Goal: Task Accomplishment & Management: Complete application form

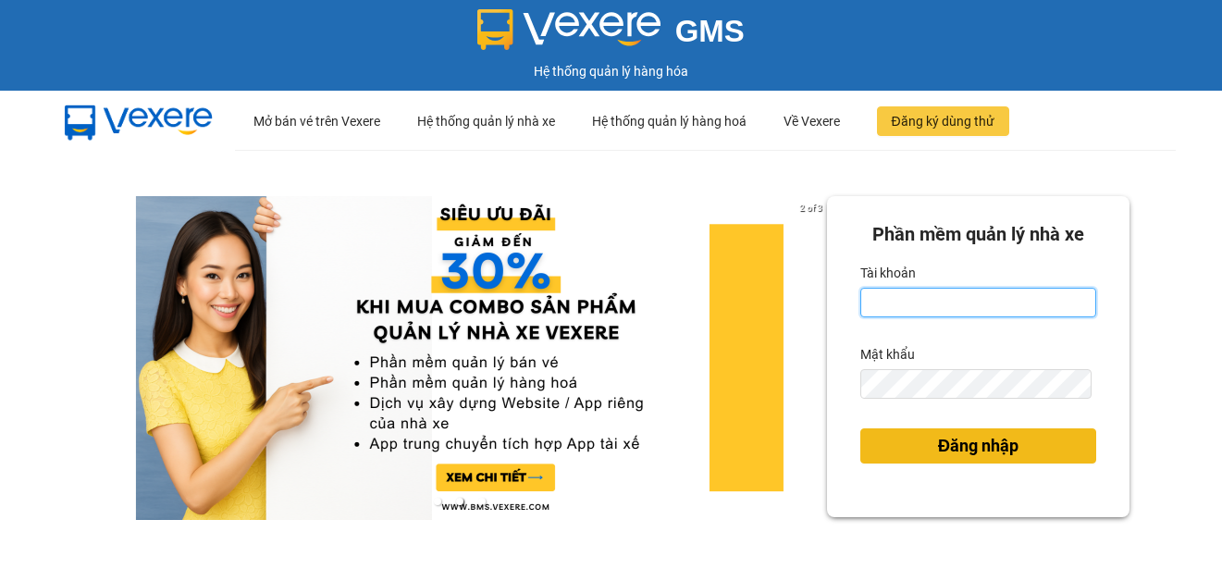
type input "ttngoc.halan"
drag, startPoint x: 943, startPoint y: 451, endPoint x: 931, endPoint y: 438, distance: 18.4
click at [943, 451] on span "Đăng nhập" at bounding box center [978, 446] width 80 height 26
click at [938, 439] on span "Đăng nhập" at bounding box center [978, 446] width 80 height 26
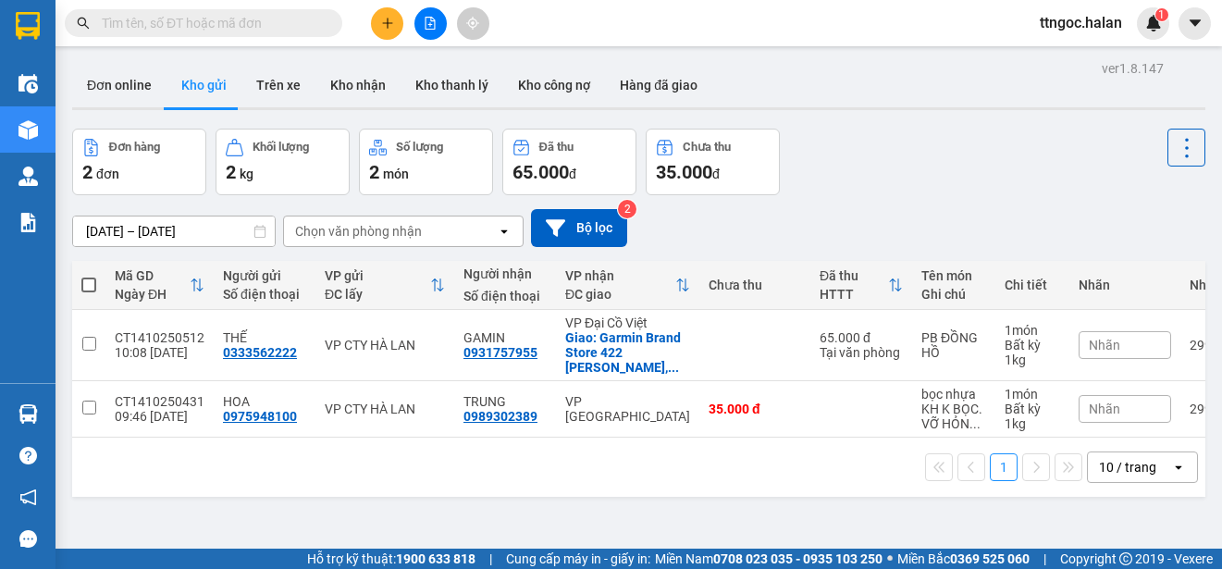
click at [169, 33] on span at bounding box center [204, 23] width 278 height 28
click at [167, 21] on input "text" at bounding box center [211, 23] width 218 height 20
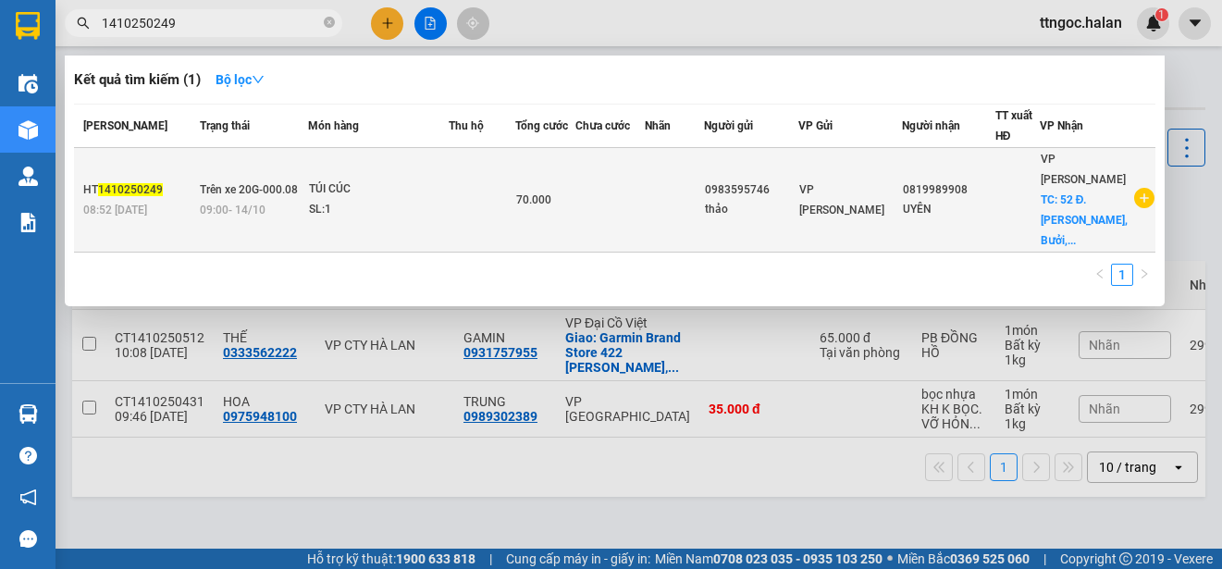
type input "1410250249"
click at [132, 194] on span "1410250249" at bounding box center [130, 189] width 65 height 13
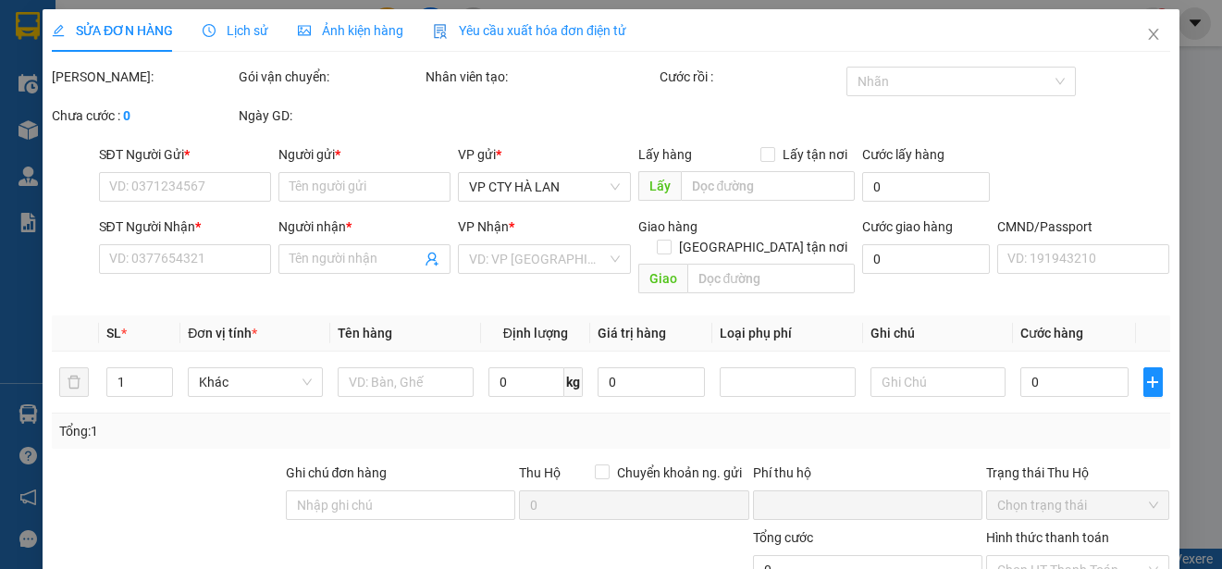
type input "0983595746"
type input "thảo"
type input "0819989908"
type input "UYÊN"
checkbox input "true"
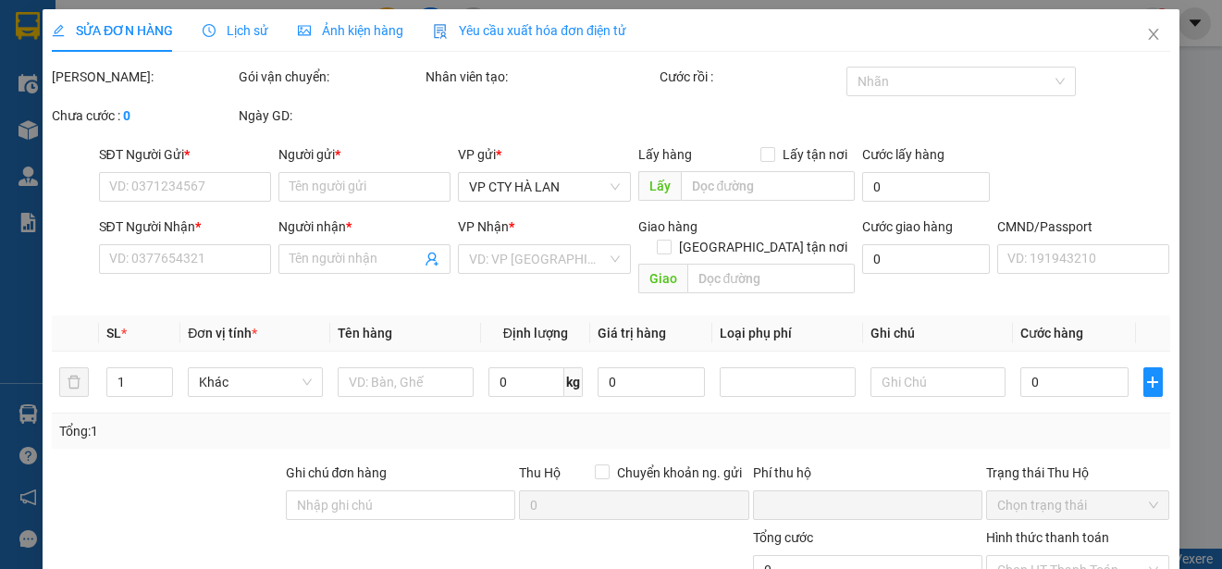
type input "52 Đ. Lạc Long Quân, Bưởi, Tây Hồ, Hà Nội, Vietnam"
type input "0"
type input "70.000"
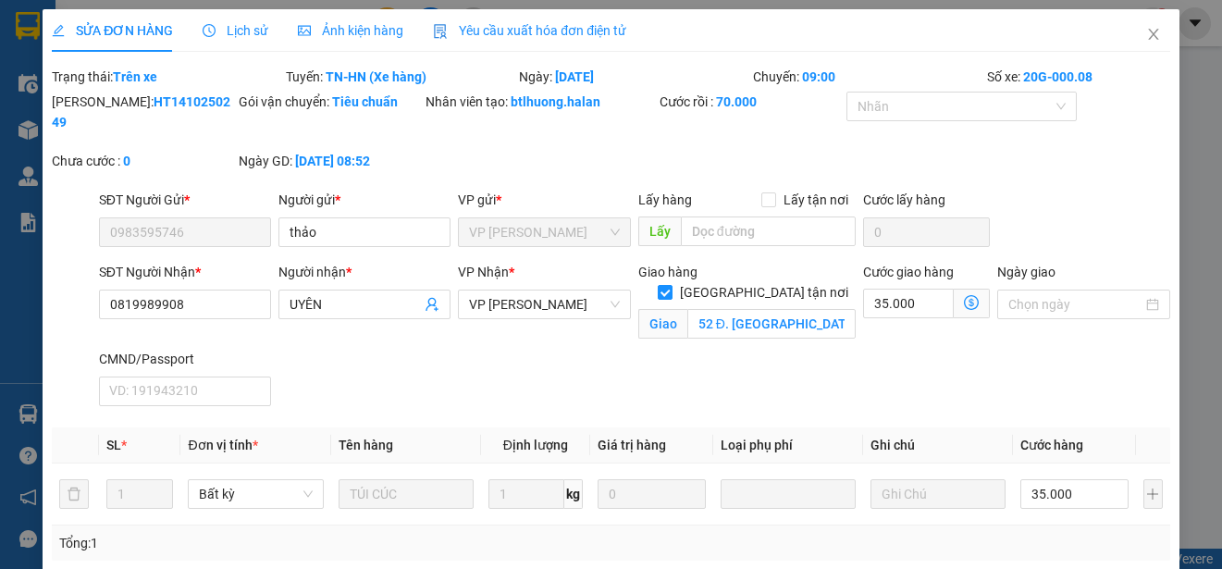
click at [539, 24] on span "Yêu cầu xuất hóa đơn điện tử" at bounding box center [529, 30] width 193 height 15
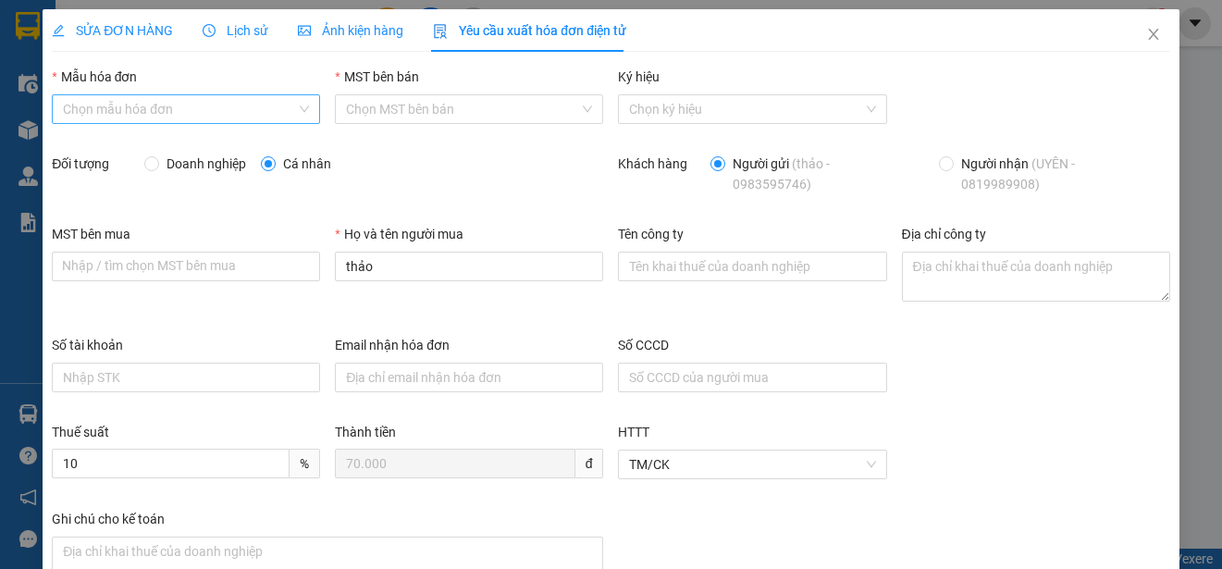
click at [168, 108] on input "Mẫu hóa đơn" at bounding box center [179, 109] width 233 height 28
click at [92, 147] on div "1C25MPN" at bounding box center [184, 146] width 242 height 20
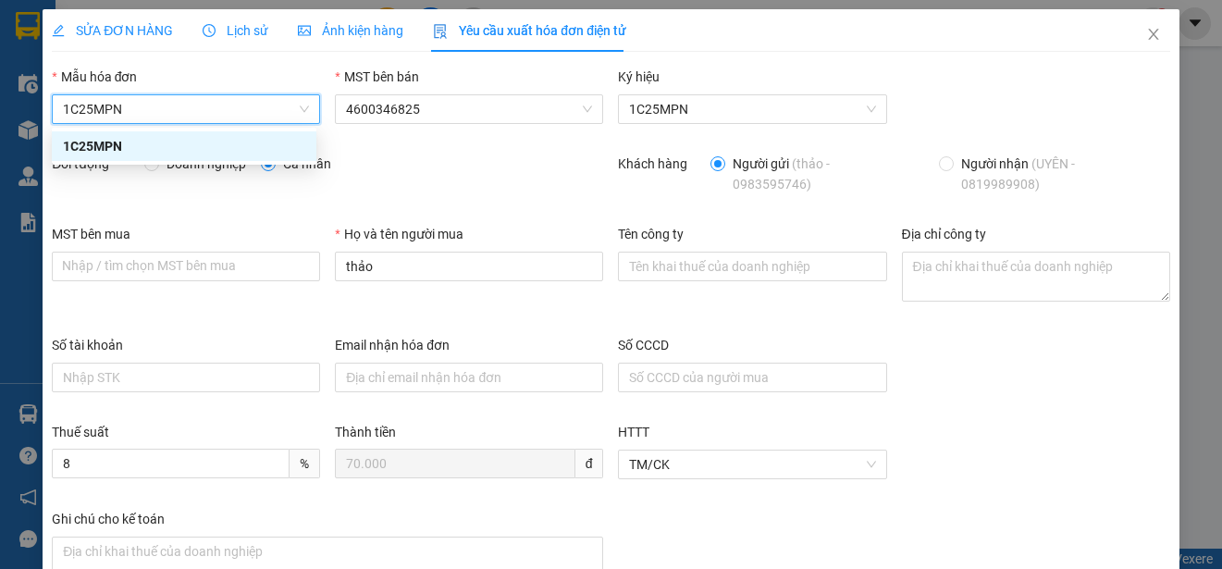
type input "8"
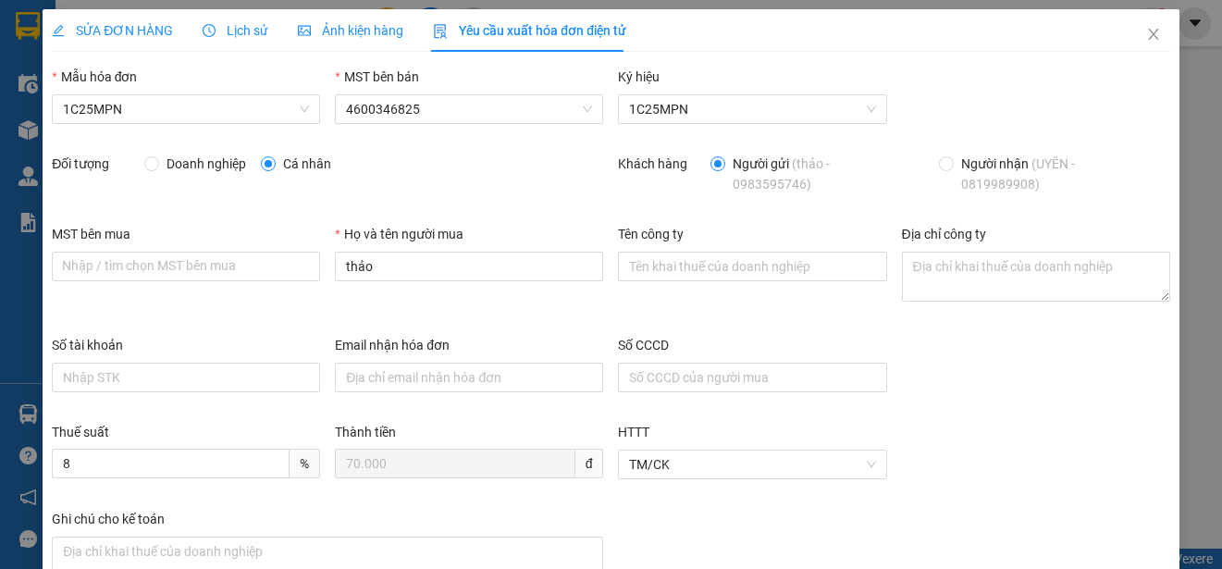
click at [163, 166] on span "Doanh nghiệp" at bounding box center [206, 164] width 94 height 20
click at [157, 166] on input "Doanh nghiệp" at bounding box center [150, 162] width 13 height 13
radio input "true"
radio input "false"
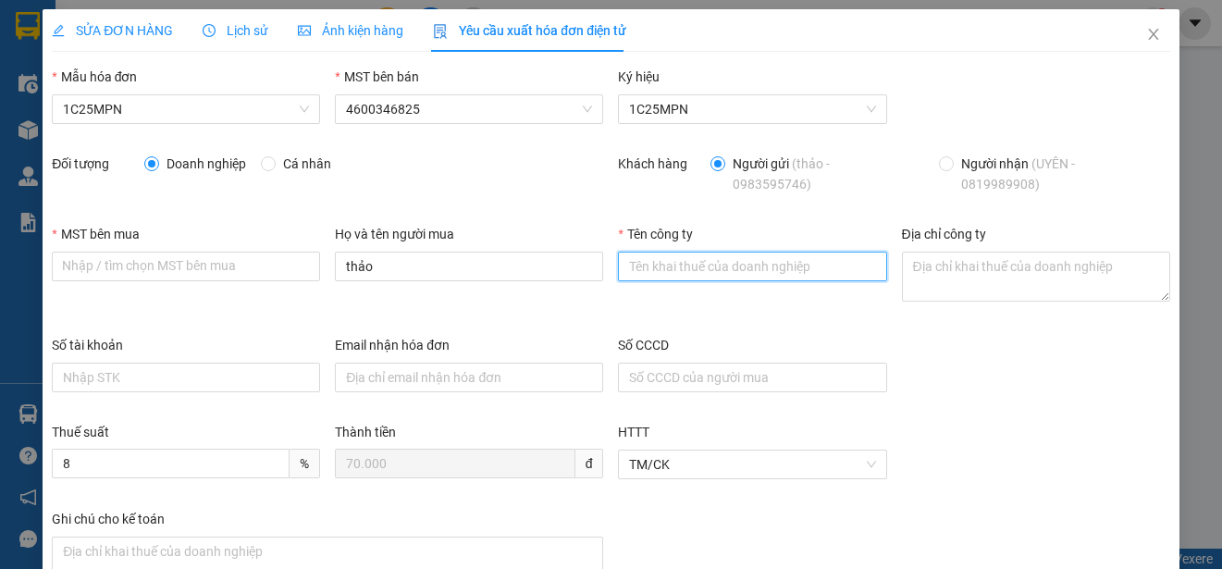
click at [689, 275] on input "Tên công ty" at bounding box center [752, 267] width 268 height 30
paste input "BỆNH VIỆN QUỐC TẾ THÁI NGUYÊN - CHI NHÁNH CÔNG TY CỔ PHẦN TẬP ĐOÀN BỆNH VIỆN TNH"
type input "BỆNH VIỆN QUỐC TẾ THÁI NGUYÊN - CHI NHÁNH CÔNG TY CỔ PHẦN TẬP ĐOÀN BỆNH VIỆN TNH"
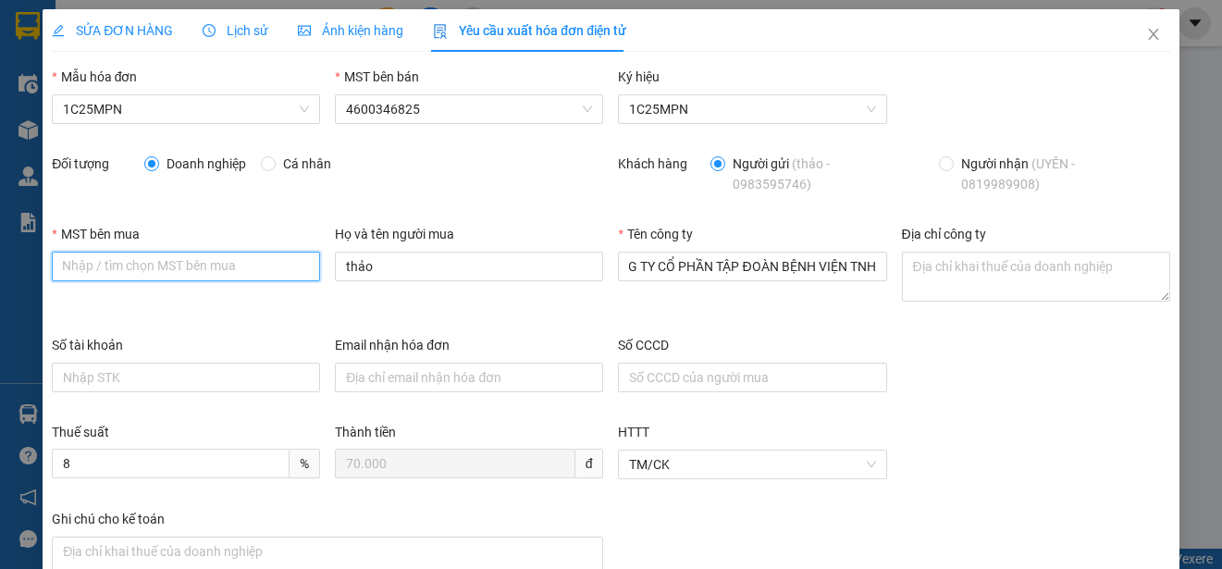
scroll to position [0, 0]
click at [66, 266] on input "MST bên mua" at bounding box center [186, 267] width 268 height 30
paste input "4601039023-001"
type input "4601039023-001"
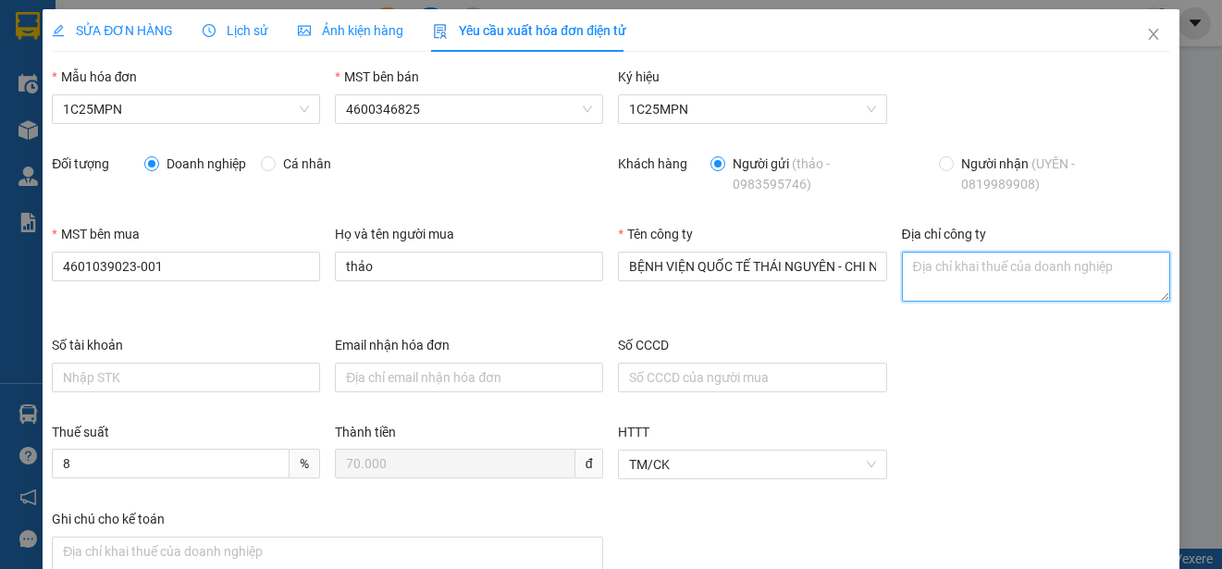
click at [956, 271] on textarea "Địa chỉ công ty" at bounding box center [1036, 277] width 268 height 50
paste textarea "Số nhà 328, Lương Ngọc Quyến, tổ 2, Phường Phan Đình Phùng, Tỉnh Thái Nguyên, V…"
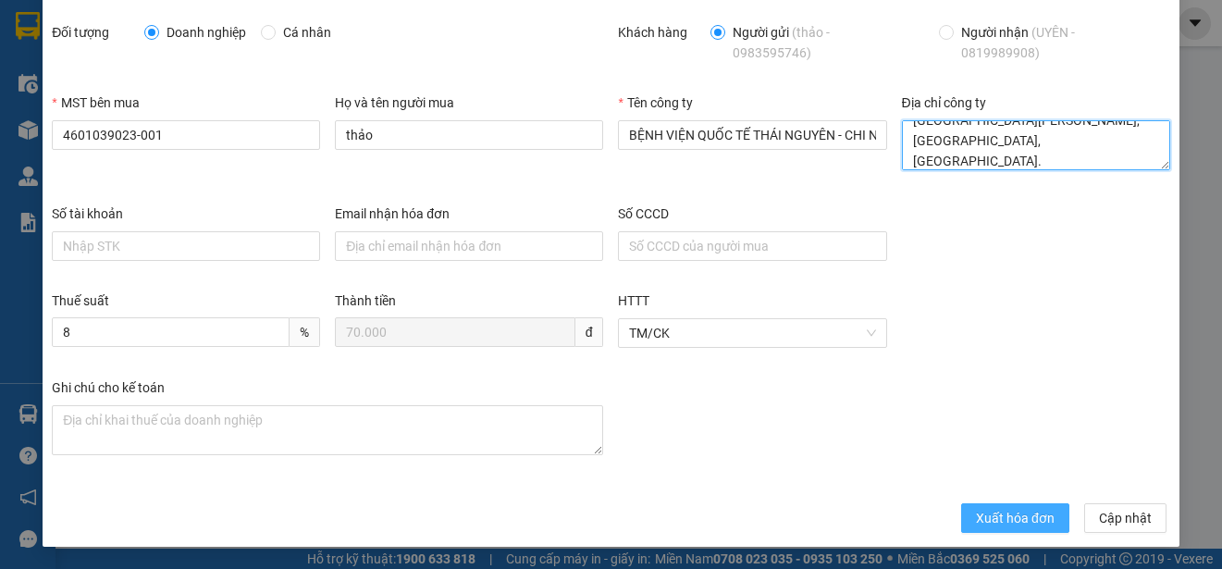
type textarea "Số nhà 328, Lương Ngọc Quyến, tổ 2, Phường Phan Đình Phùng, Tỉnh Thái Nguyên, V…"
click at [990, 518] on span "Xuất hóa đơn" at bounding box center [1015, 518] width 79 height 20
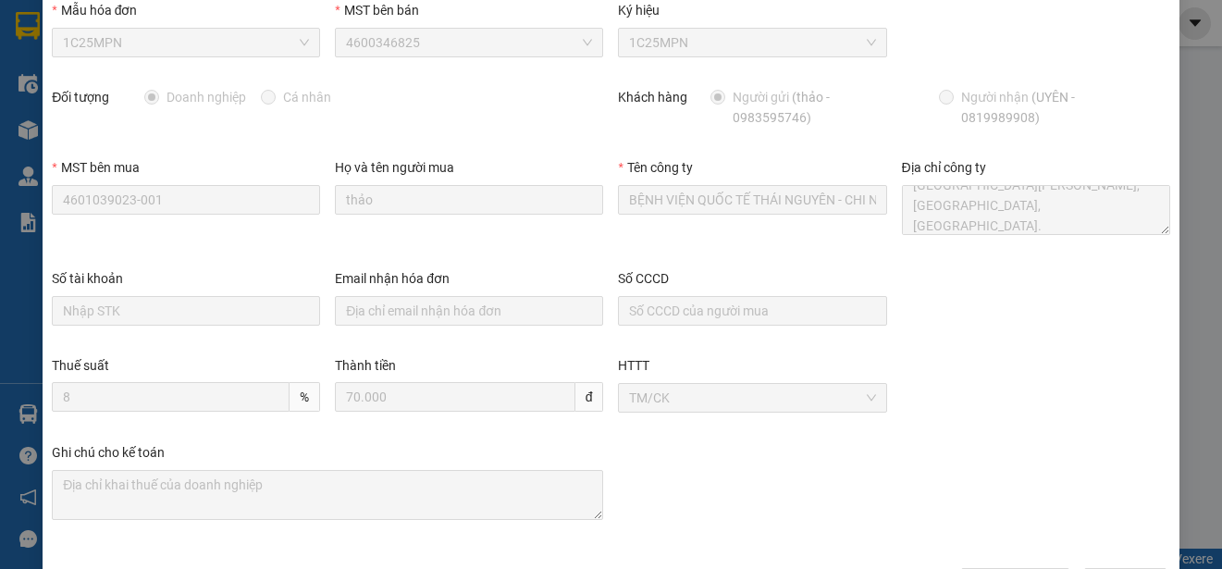
scroll to position [0, 0]
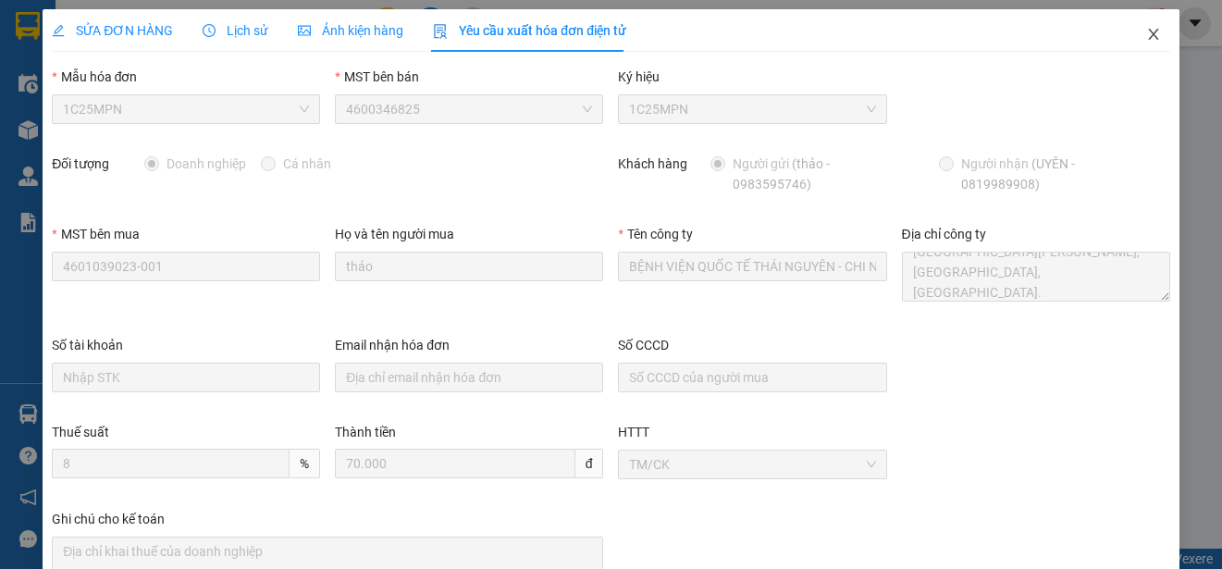
click at [1146, 34] on icon "close" at bounding box center [1153, 34] width 15 height 15
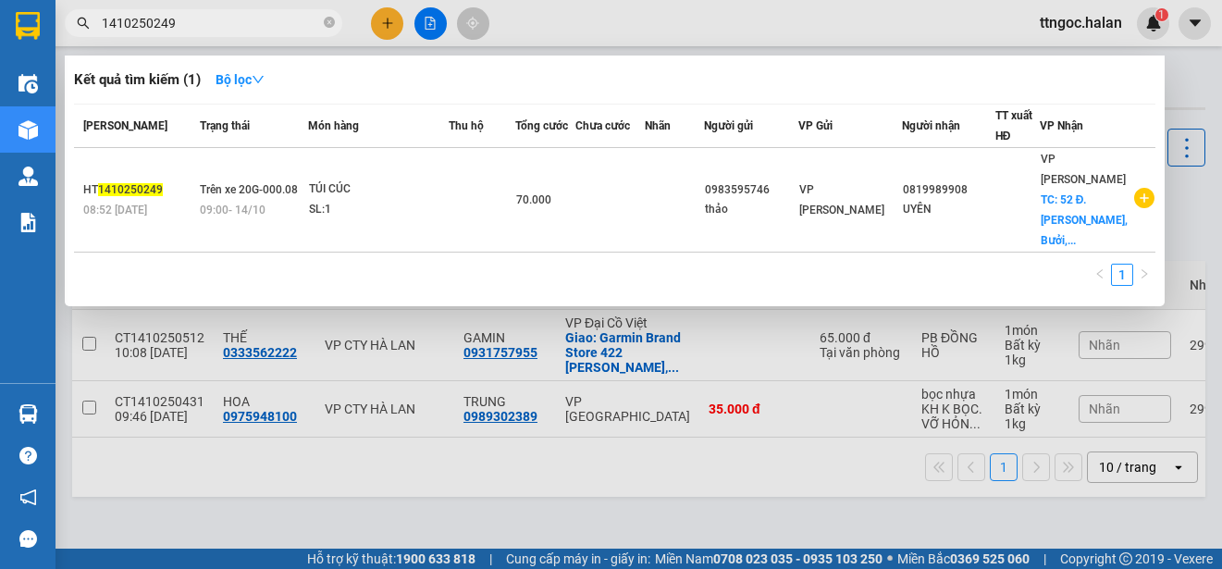
drag, startPoint x: 200, startPoint y: 24, endPoint x: 147, endPoint y: 23, distance: 52.7
click at [147, 23] on input "1410250249" at bounding box center [211, 23] width 218 height 20
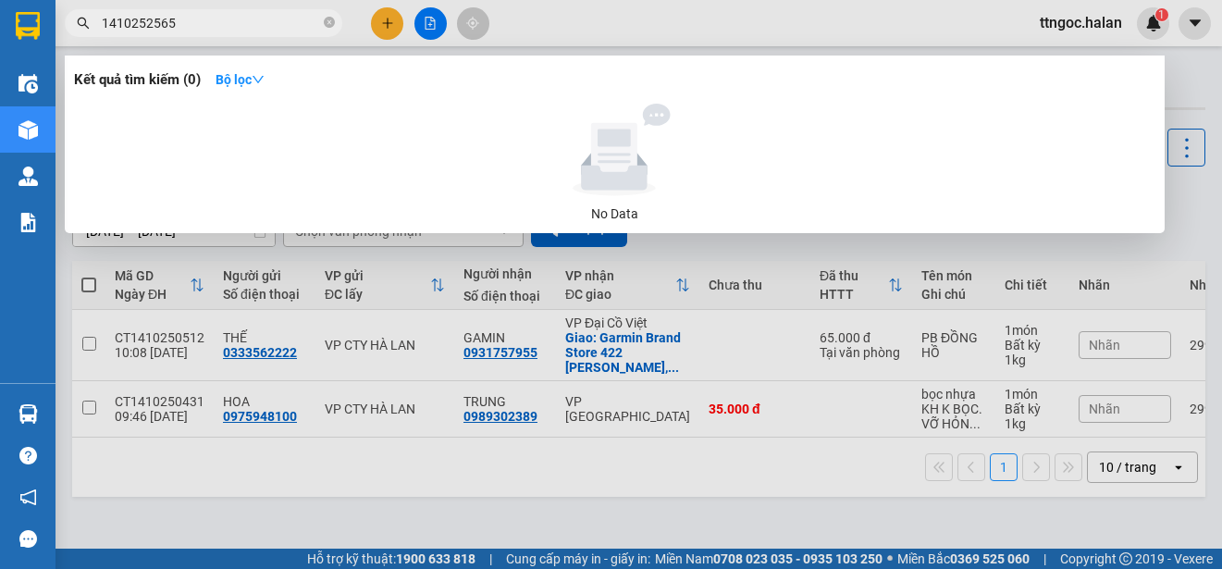
click at [117, 23] on input "1410252565" at bounding box center [211, 23] width 218 height 20
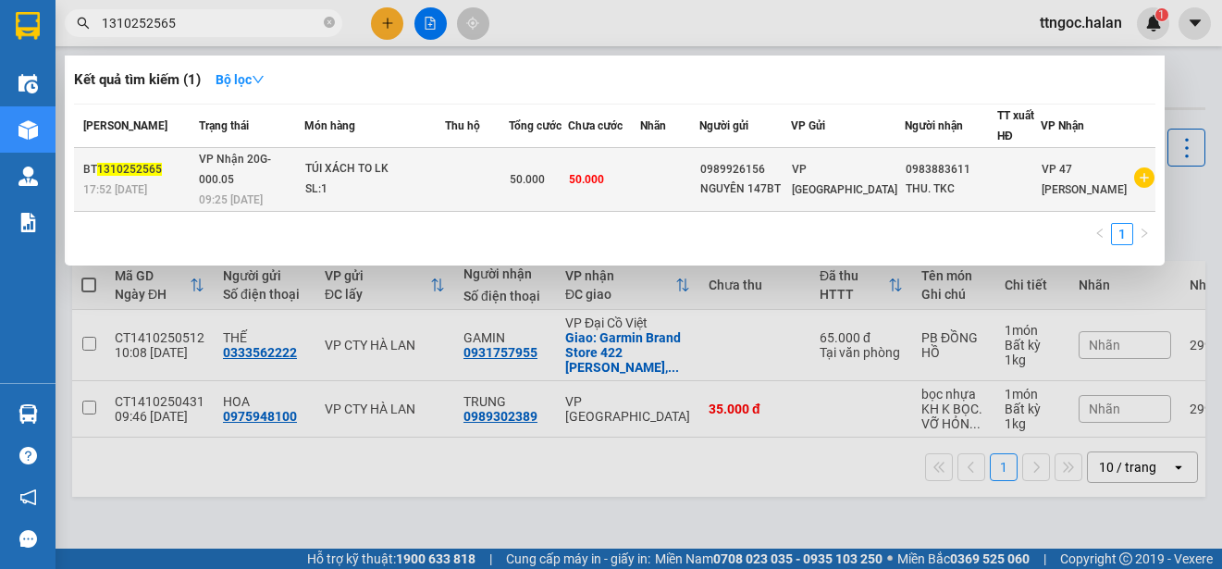
type input "1310252565"
click at [124, 163] on span "1310252565" at bounding box center [129, 169] width 65 height 13
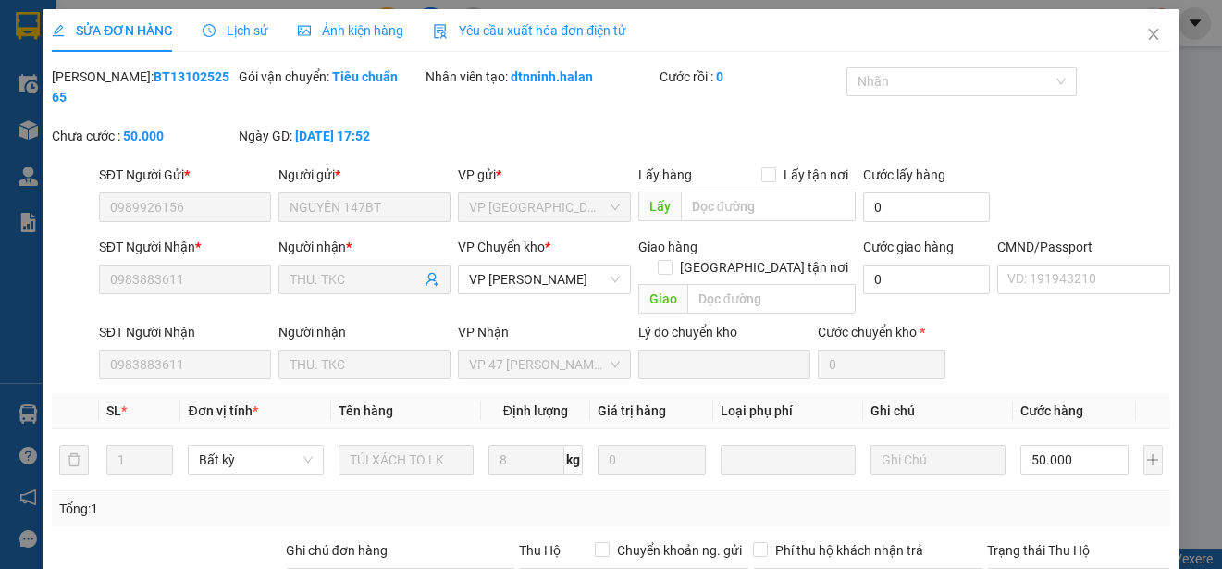
type input "0989926156"
type input "NGUYÊN 147BT"
type input "0983883611"
type input "THU. TKC"
type input "0"
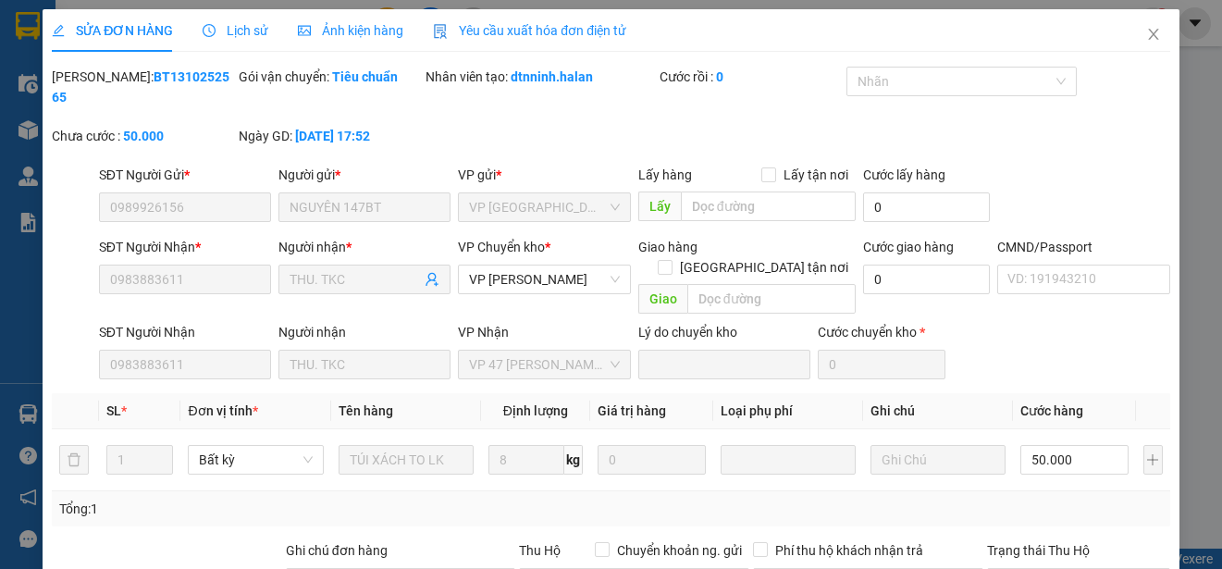
type input "50.000"
click at [574, 23] on span "Yêu cầu xuất hóa đơn điện tử" at bounding box center [529, 30] width 193 height 15
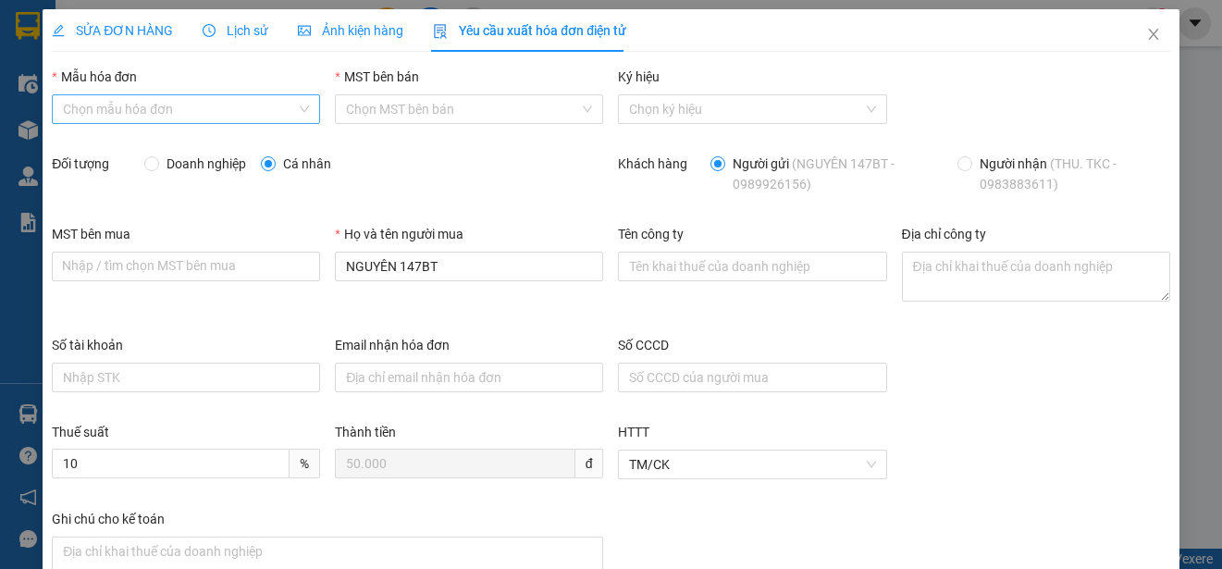
click at [241, 104] on input "Mẫu hóa đơn" at bounding box center [179, 109] width 233 height 28
click at [116, 154] on div "1C25MPN" at bounding box center [184, 146] width 242 height 20
type input "8"
click at [159, 165] on span "Doanh nghiệp" at bounding box center [206, 164] width 94 height 20
click at [157, 165] on input "Doanh nghiệp" at bounding box center [150, 162] width 13 height 13
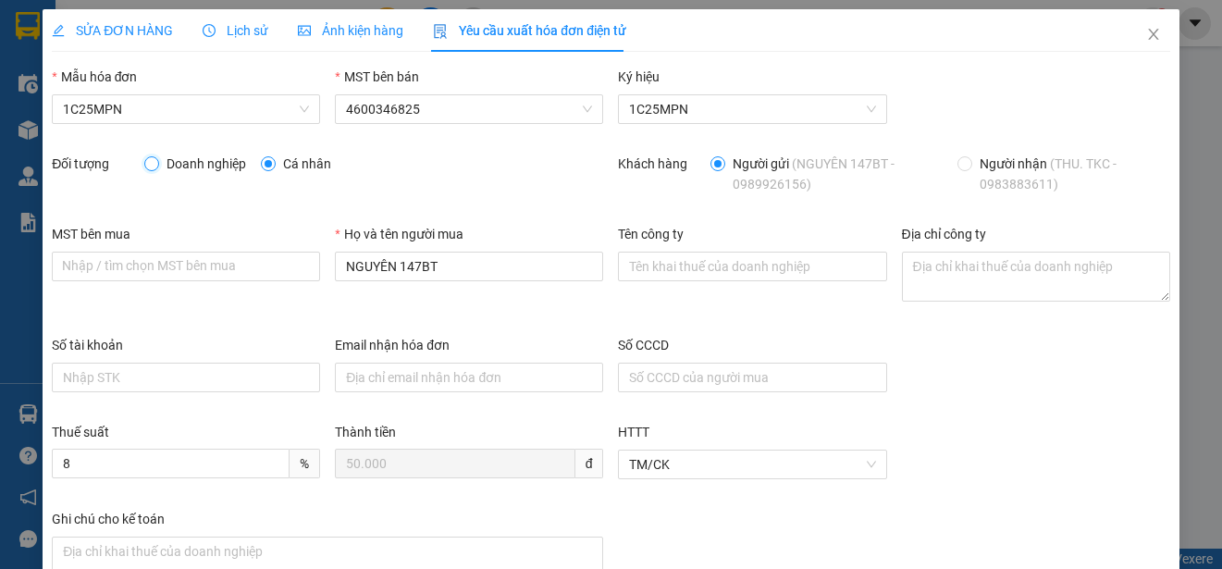
radio input "true"
radio input "false"
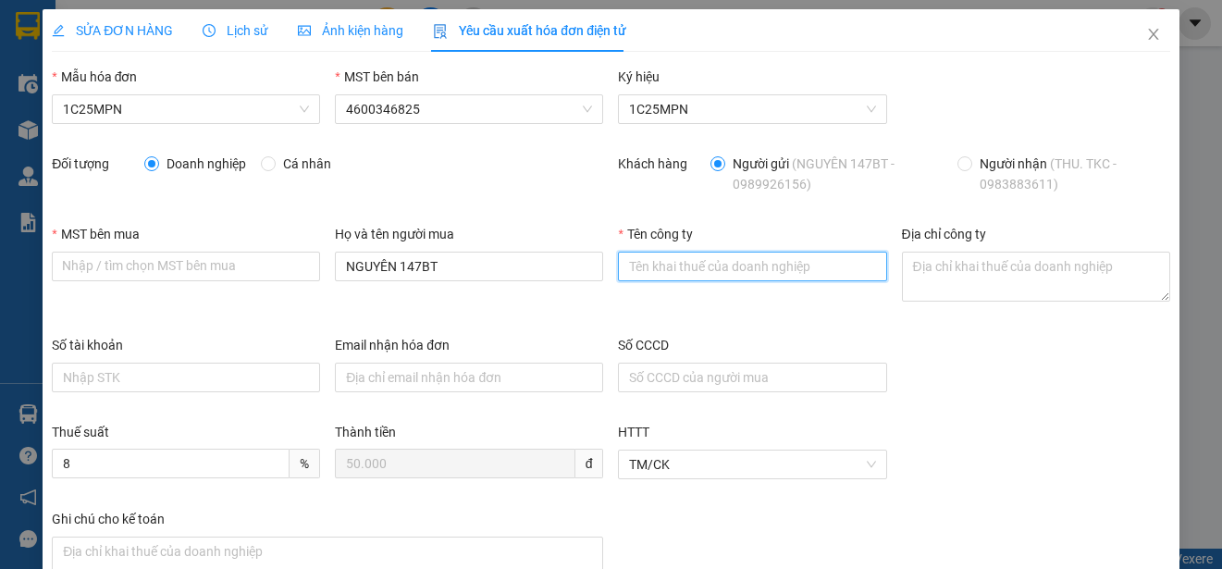
click at [681, 268] on input "Tên công ty" at bounding box center [752, 267] width 268 height 30
paste input "CÔNG TY TNHH MICROTEC VIỆT NAM"
type input "CÔNG TY TNHH MICROTEC VIỆT NAM"
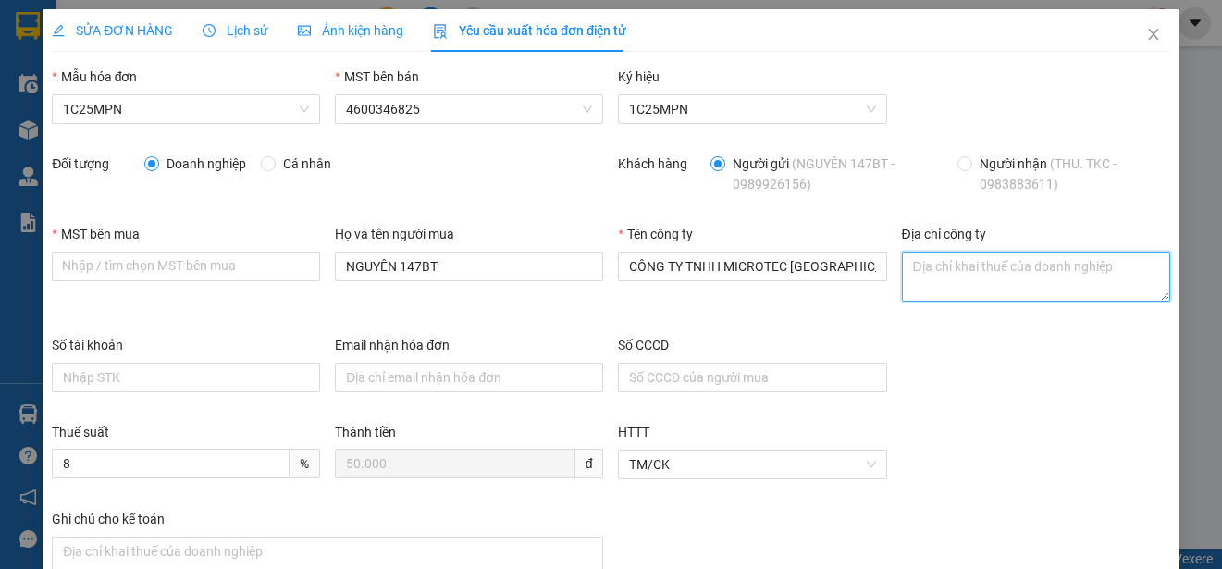
click at [920, 273] on textarea "Địa chỉ công ty" at bounding box center [1036, 277] width 268 height 50
paste textarea "Tầng 5A, 5, 9, 12 số 194 phố Trần Quang Khải, Phường Hoàn Kiếm, Thành phố Hà Nộ…"
type textarea "Tầng 5A, 5, 9, 12 số 194 phố Trần Quang Khải, Phường Hoàn Kiếm, Thành phố Hà Nộ…"
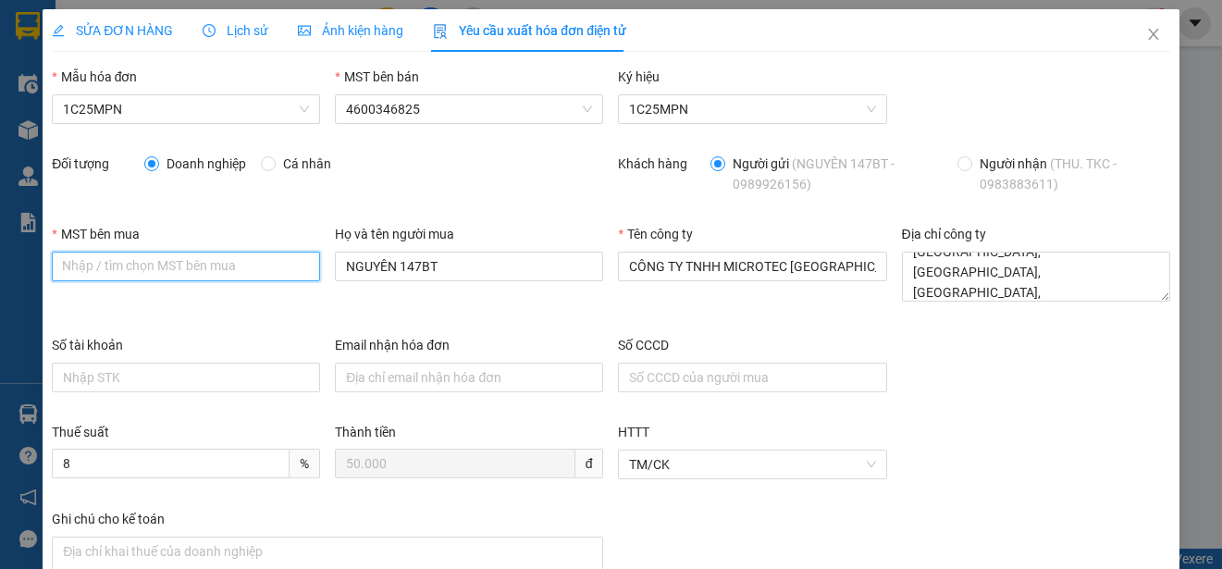
click at [61, 270] on input "MST bên mua" at bounding box center [186, 267] width 268 height 30
paste input "0101198807"
type input "0101198807"
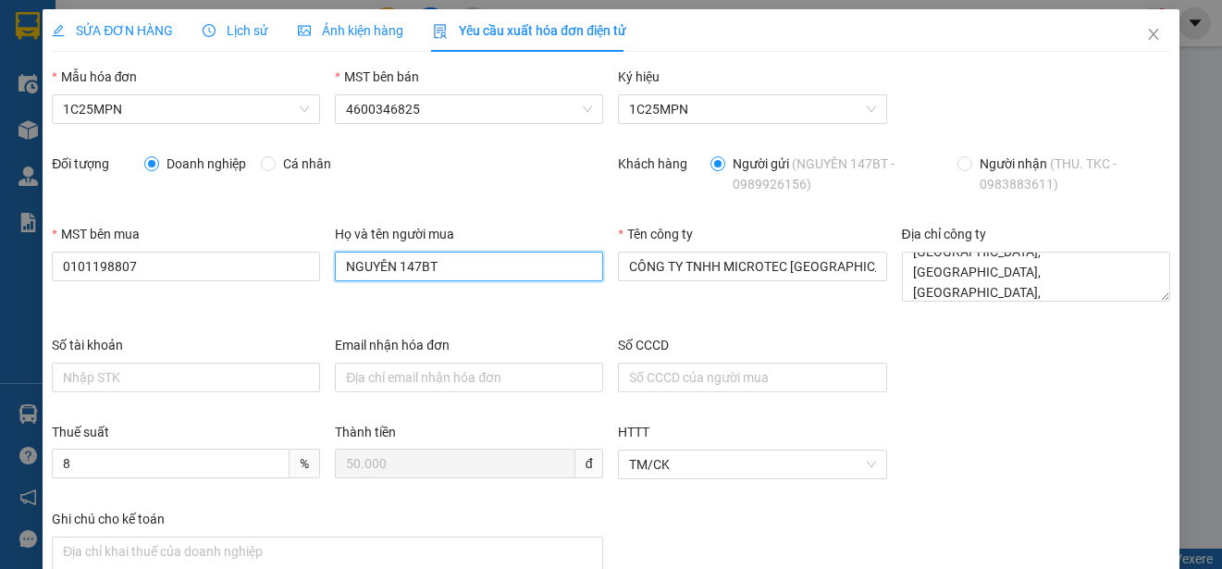
click at [364, 280] on input "NGUYÊN 147BT" at bounding box center [469, 267] width 268 height 30
type input "THU. TKC"
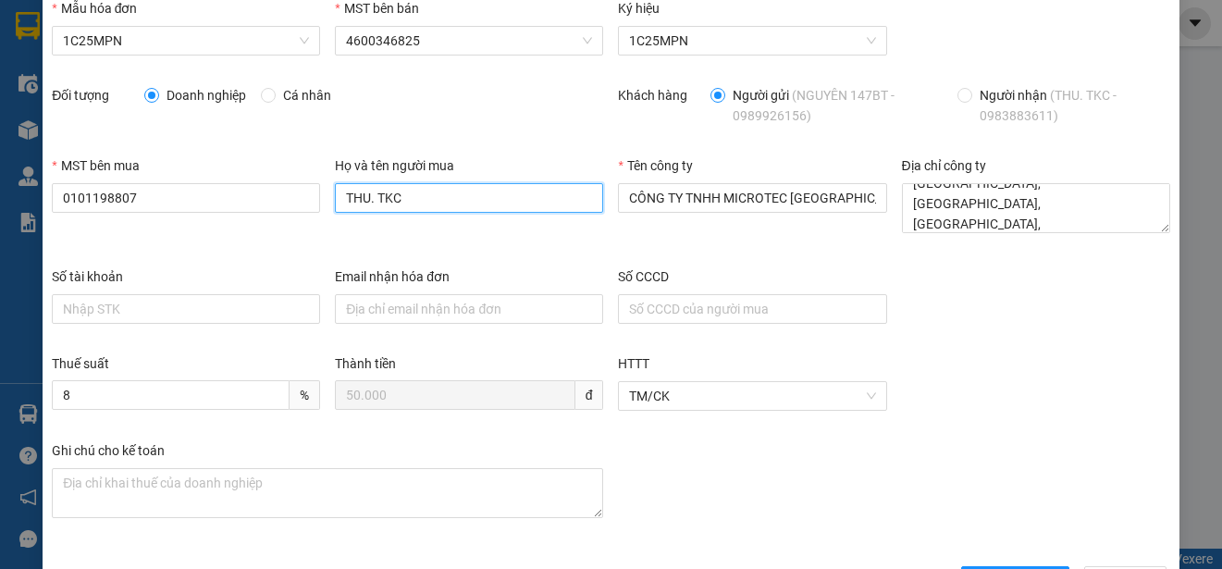
scroll to position [131, 0]
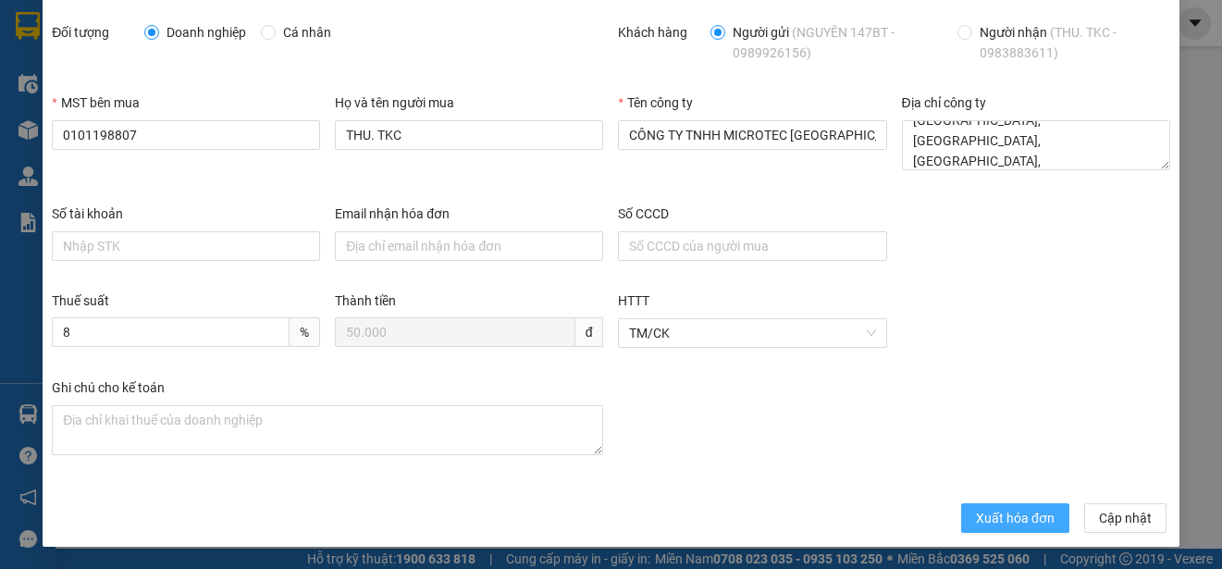
click at [993, 514] on span "Xuất hóa đơn" at bounding box center [1015, 518] width 79 height 20
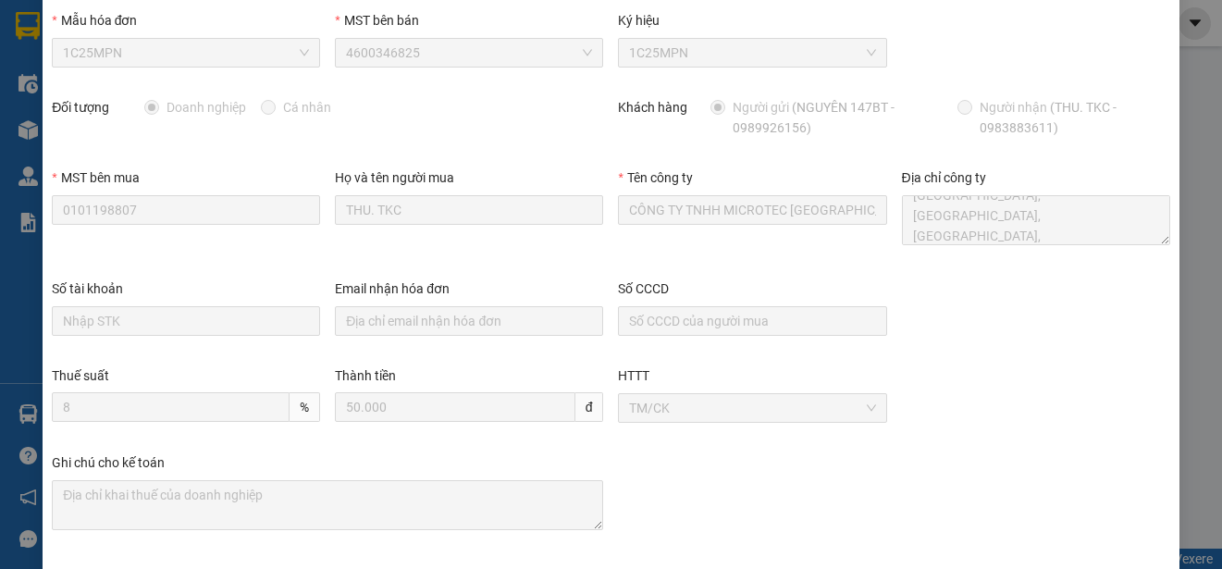
scroll to position [0, 0]
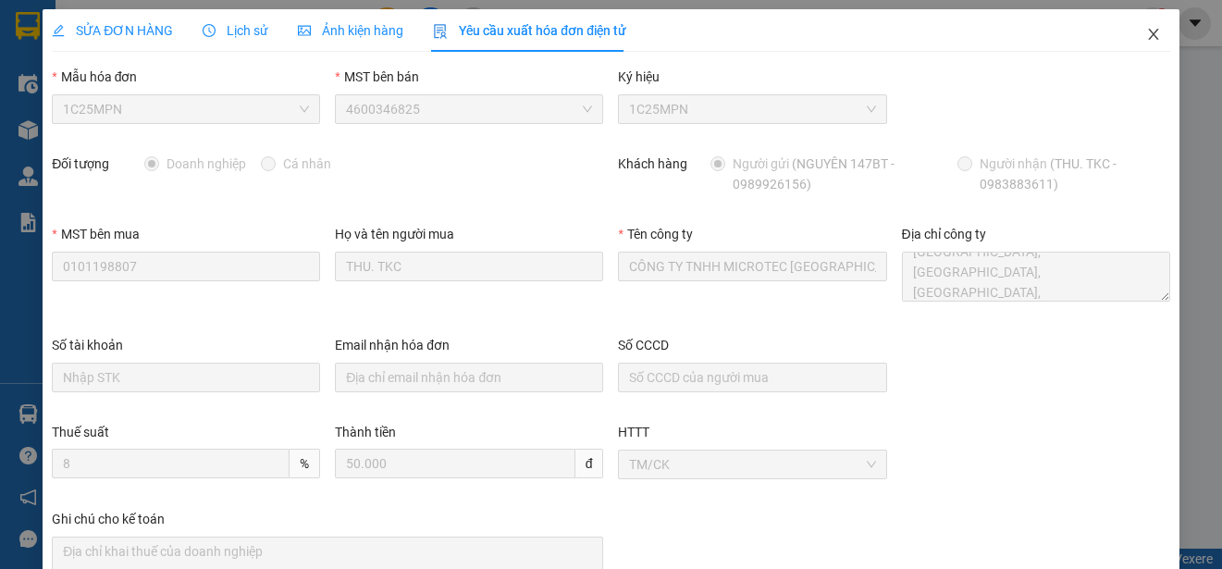
click at [1148, 33] on icon "close" at bounding box center [1153, 34] width 10 height 11
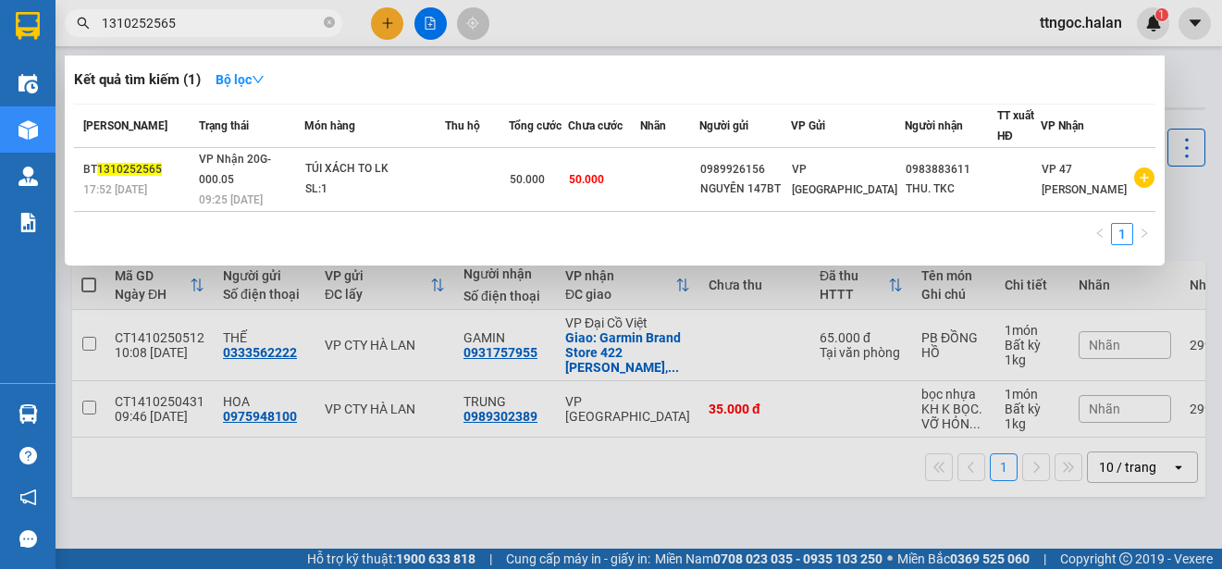
drag, startPoint x: 183, startPoint y: 21, endPoint x: 146, endPoint y: 28, distance: 37.6
click at [146, 28] on input "1310252565" at bounding box center [211, 23] width 218 height 20
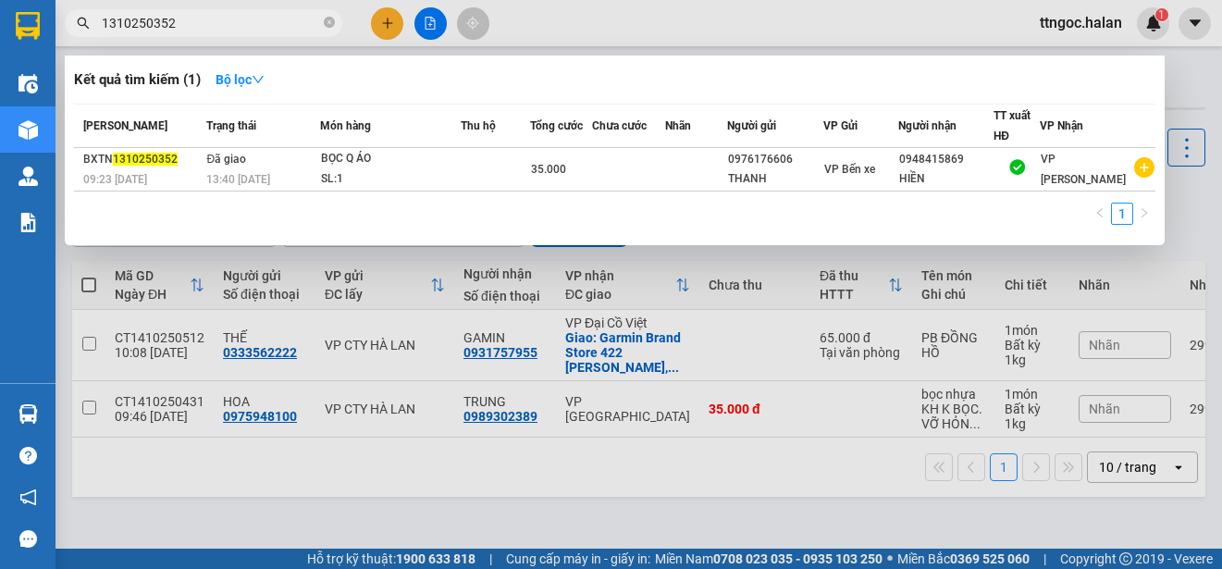
click at [115, 19] on input "1310250352" at bounding box center [211, 23] width 218 height 20
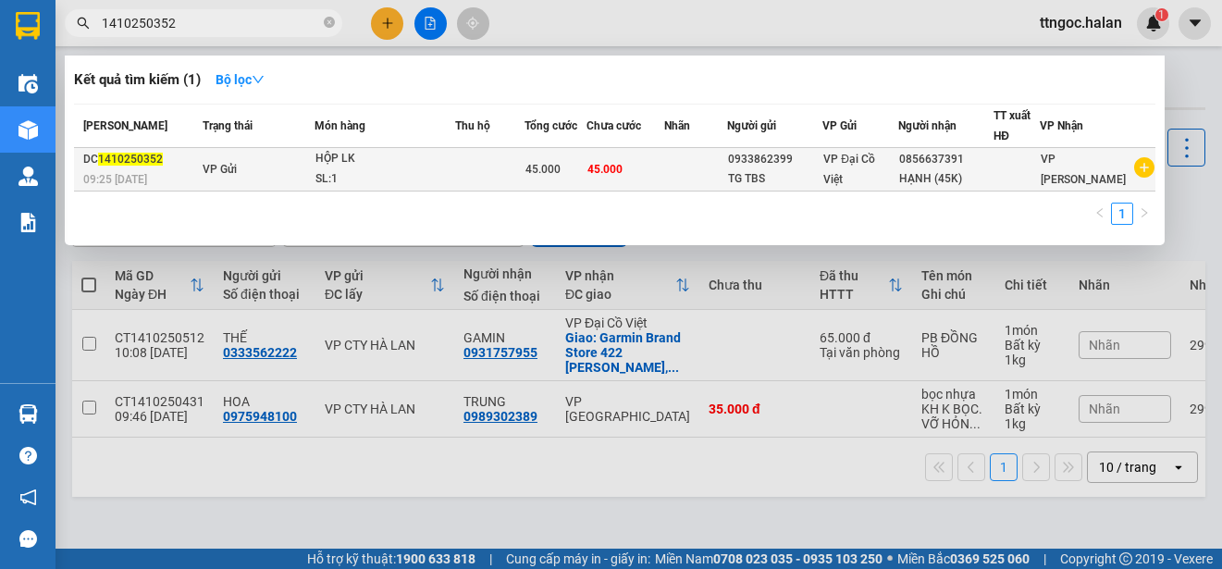
type input "1410250352"
click at [127, 171] on span "09:25 - 14/10" at bounding box center [115, 178] width 64 height 15
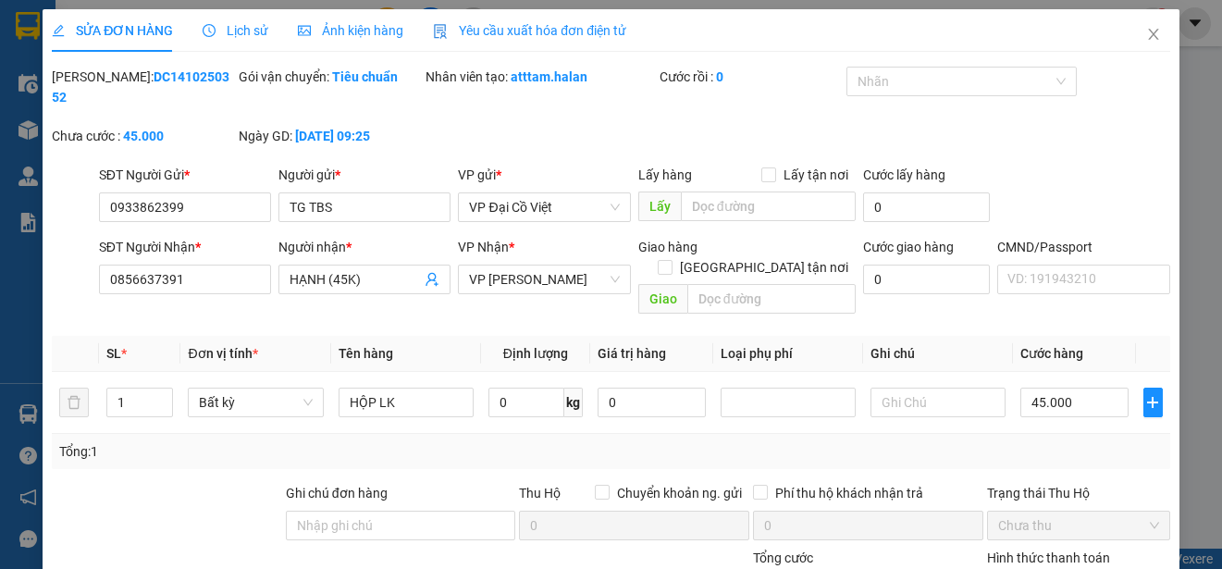
type input "0933862399"
type input "TG TBS"
type input "0856637391"
type input "HẠNH (45K)"
type input "0"
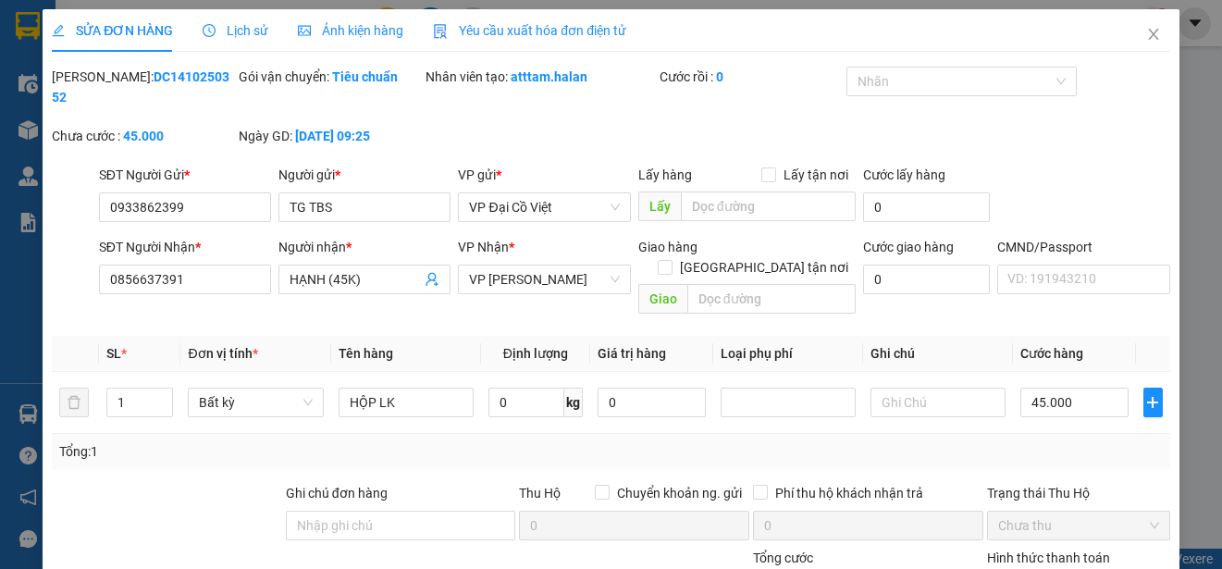
type input "45.000"
click at [530, 33] on span "Yêu cầu xuất hóa đơn điện tử" at bounding box center [529, 30] width 193 height 15
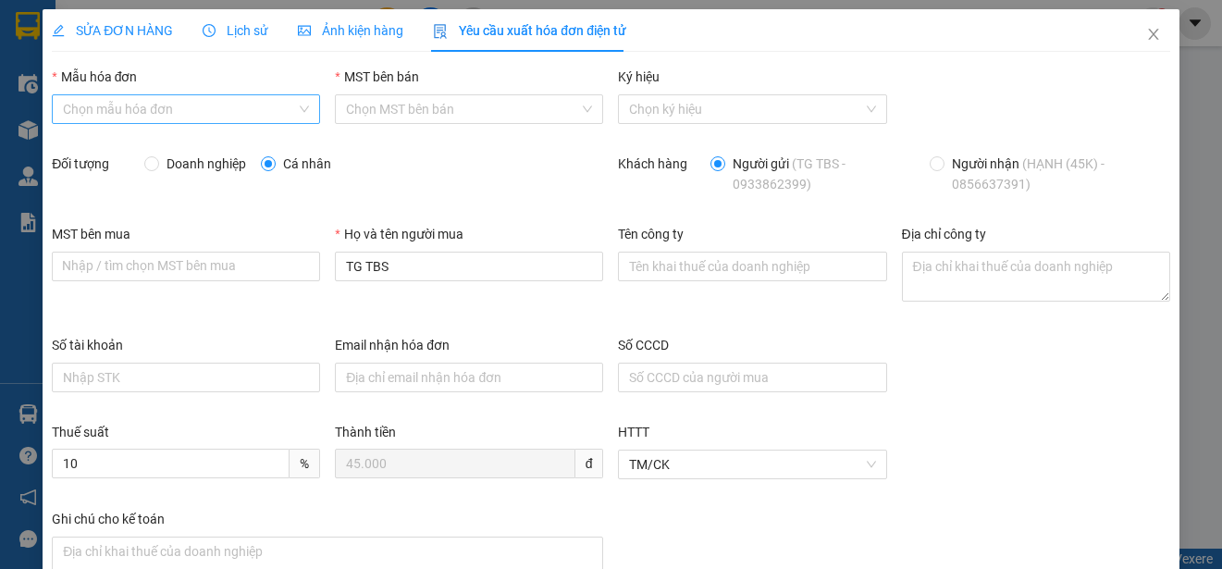
click at [124, 105] on input "Mẫu hóa đơn" at bounding box center [179, 109] width 233 height 28
click at [80, 140] on div "1C25MPN" at bounding box center [184, 146] width 242 height 20
type input "8"
click at [174, 164] on span "Doanh nghiệp" at bounding box center [206, 164] width 94 height 20
click at [157, 164] on input "Doanh nghiệp" at bounding box center [150, 162] width 13 height 13
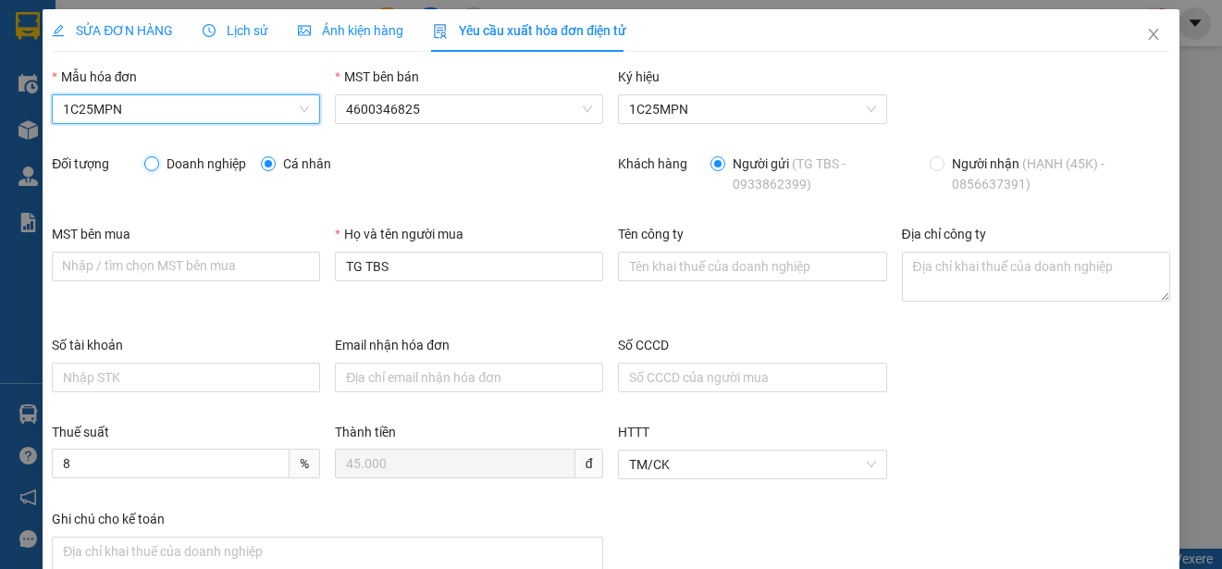
radio input "true"
radio input "false"
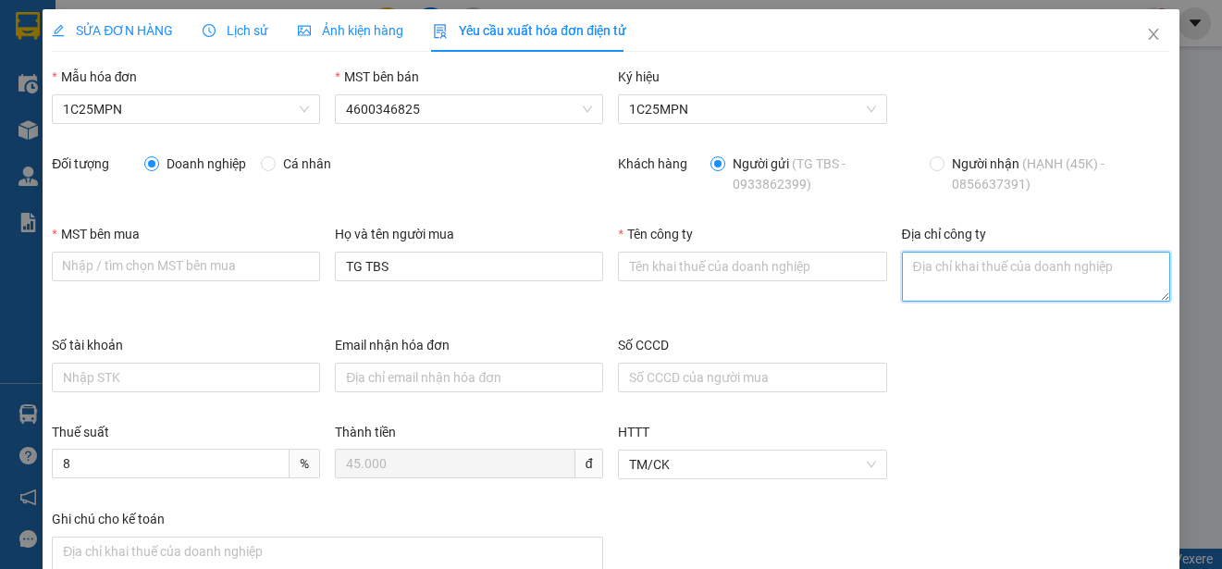
click at [918, 277] on textarea "Địa chỉ công ty" at bounding box center [1036, 277] width 268 height 50
paste textarea "Số 16, Ngách 52, Ngõ 155, Đường Quang Trung, Phường Phan Đình Phùng, Tỉnh Thái …"
type textarea "Số 16, Ngách 52, Ngõ 155, Đường Quang Trung, Phường Phan Đình Phùng, Tỉnh Thái …"
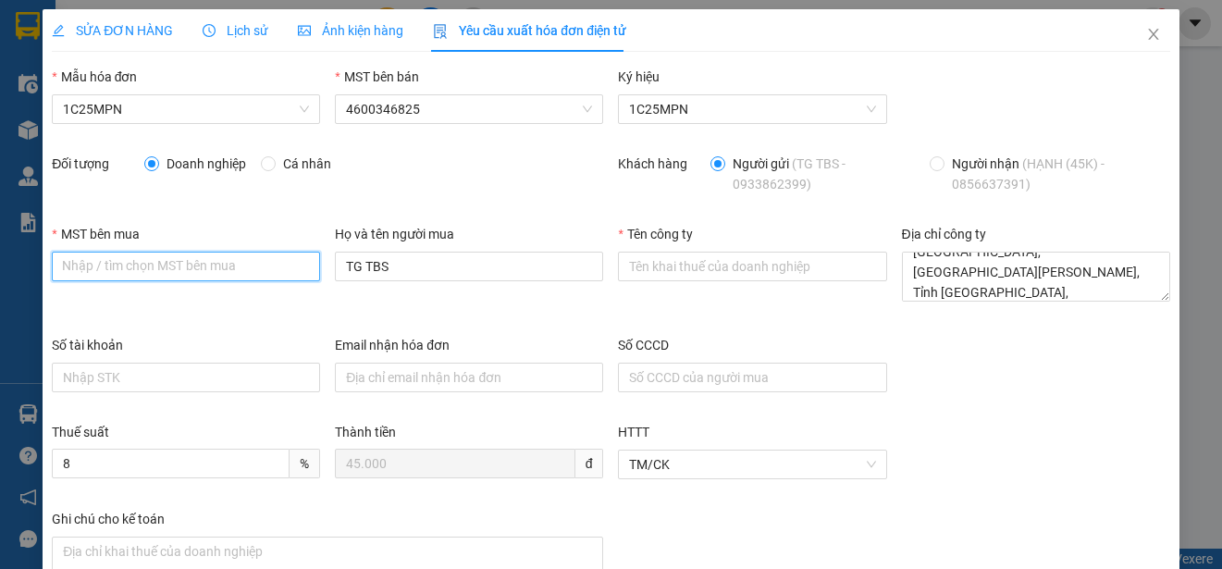
click at [93, 270] on input "MST bên mua" at bounding box center [186, 267] width 268 height 30
paste input "4601606434"
type input "4601606434"
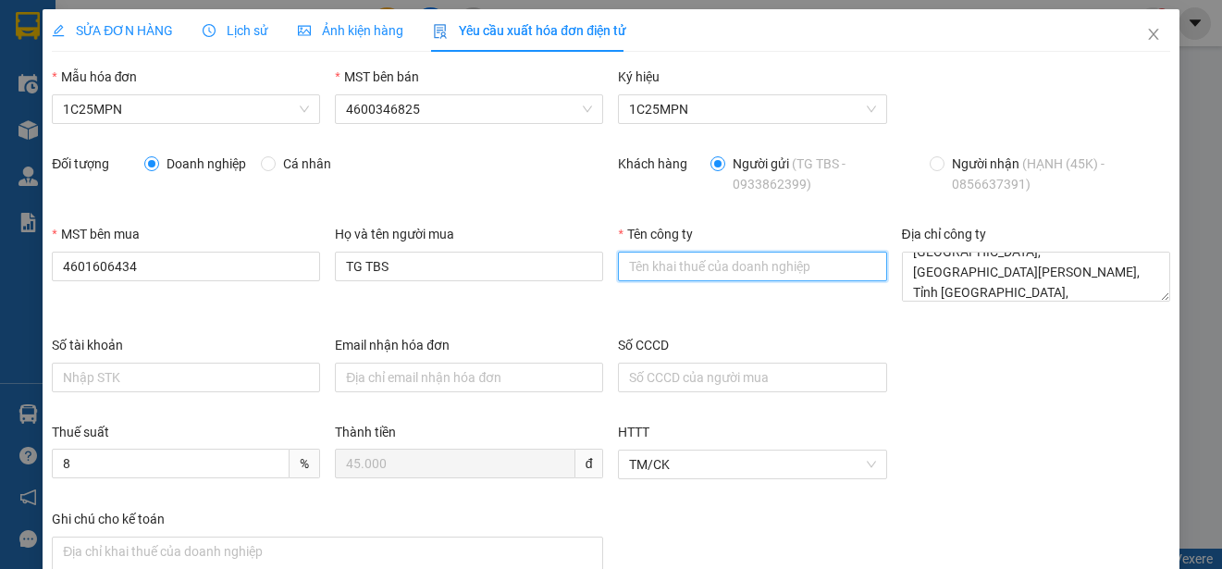
click at [642, 254] on input "Tên công ty" at bounding box center [752, 267] width 268 height 30
paste input "CÔNG TY TNHH VBTECH VIỆT NAM"
type input "CÔNG TY TNHH VBTECH VIỆT NAM"
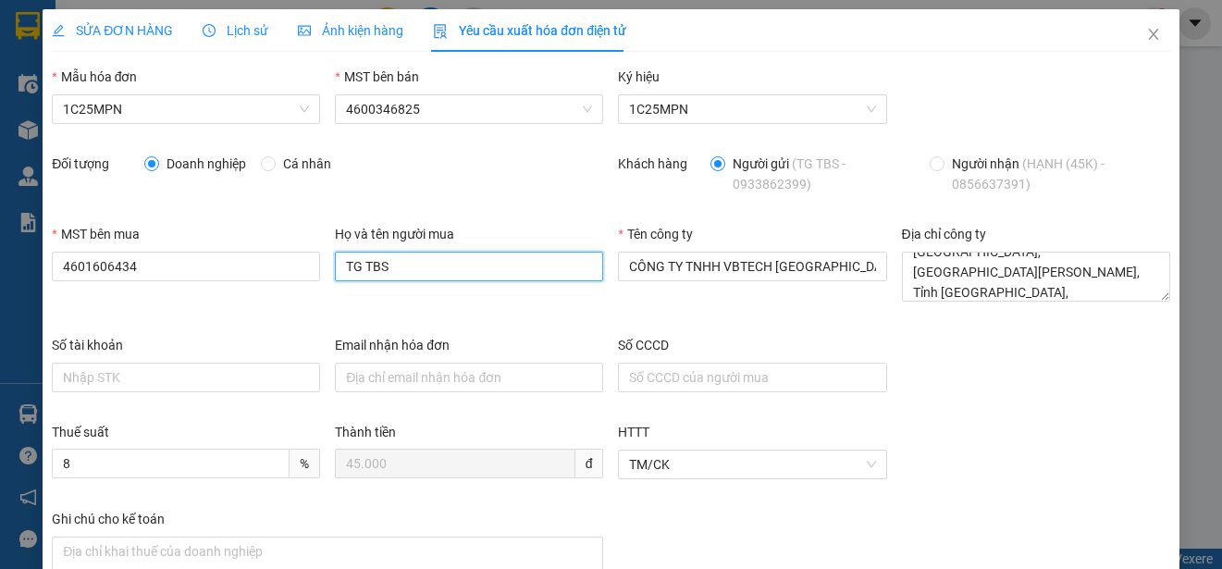
click at [394, 272] on input "TG TBS" at bounding box center [469, 267] width 268 height 30
type input "HẠNH"
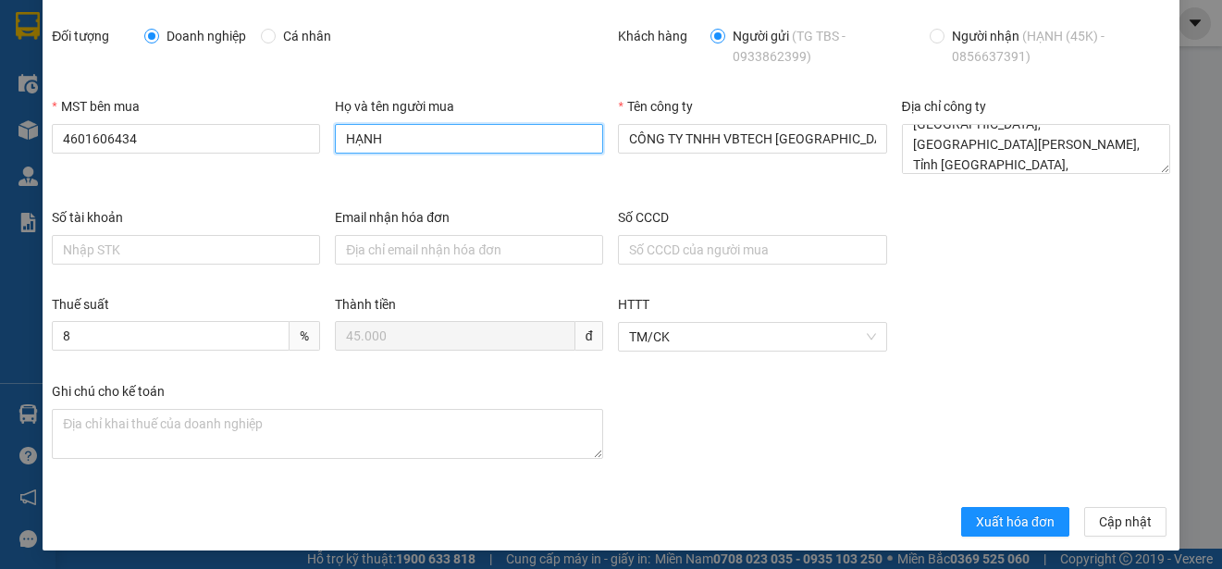
scroll to position [131, 0]
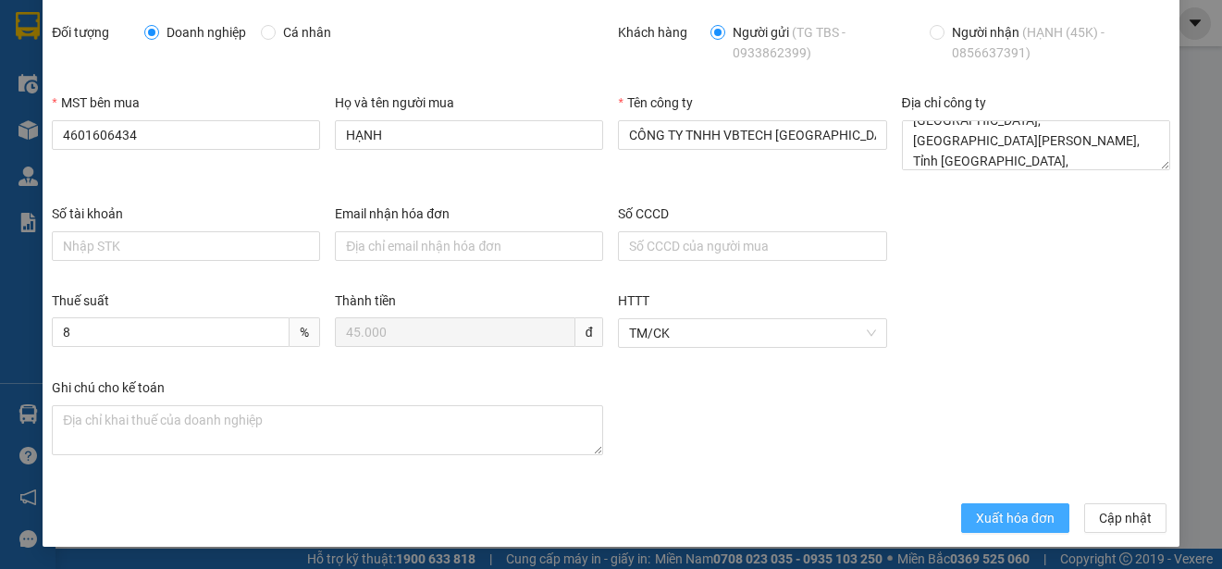
click at [1011, 519] on span "Xuất hóa đơn" at bounding box center [1015, 518] width 79 height 20
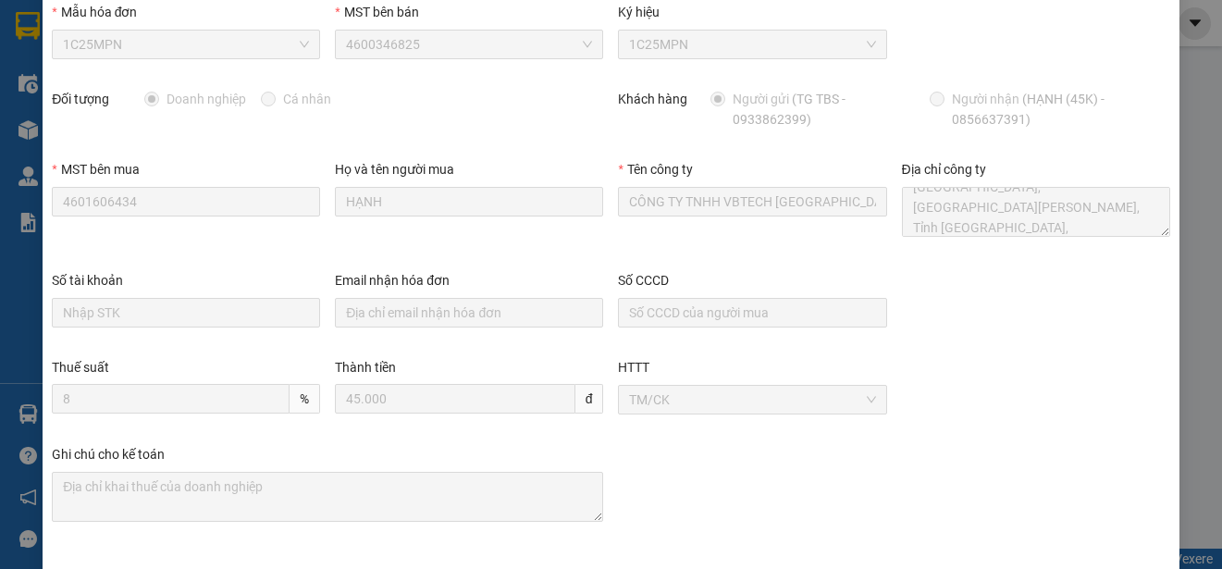
scroll to position [0, 0]
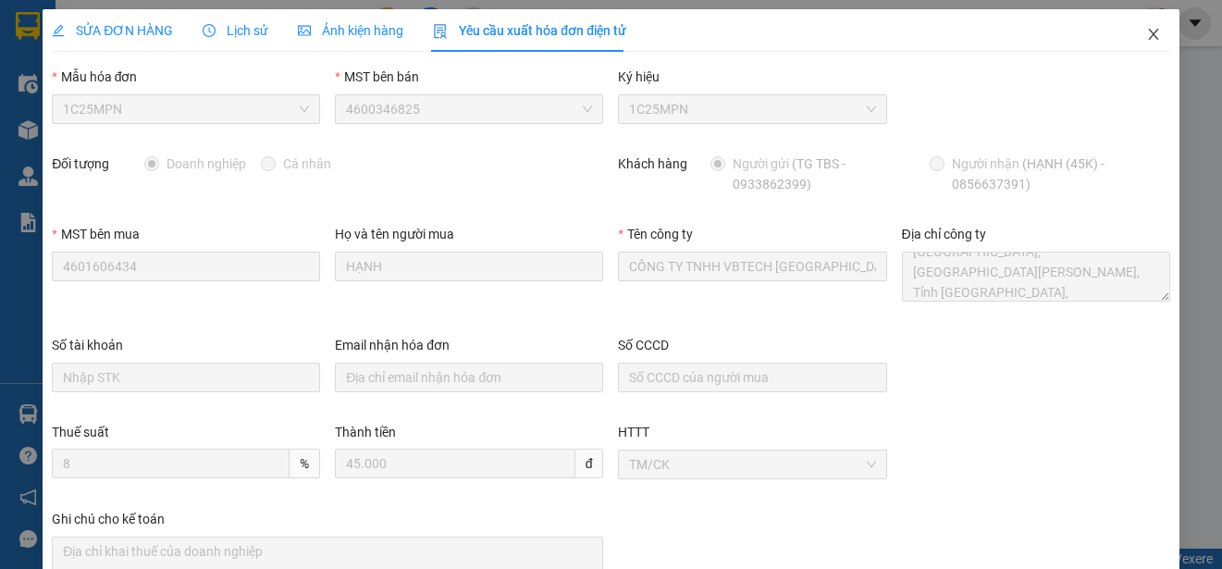
click at [1146, 34] on icon "close" at bounding box center [1153, 34] width 15 height 15
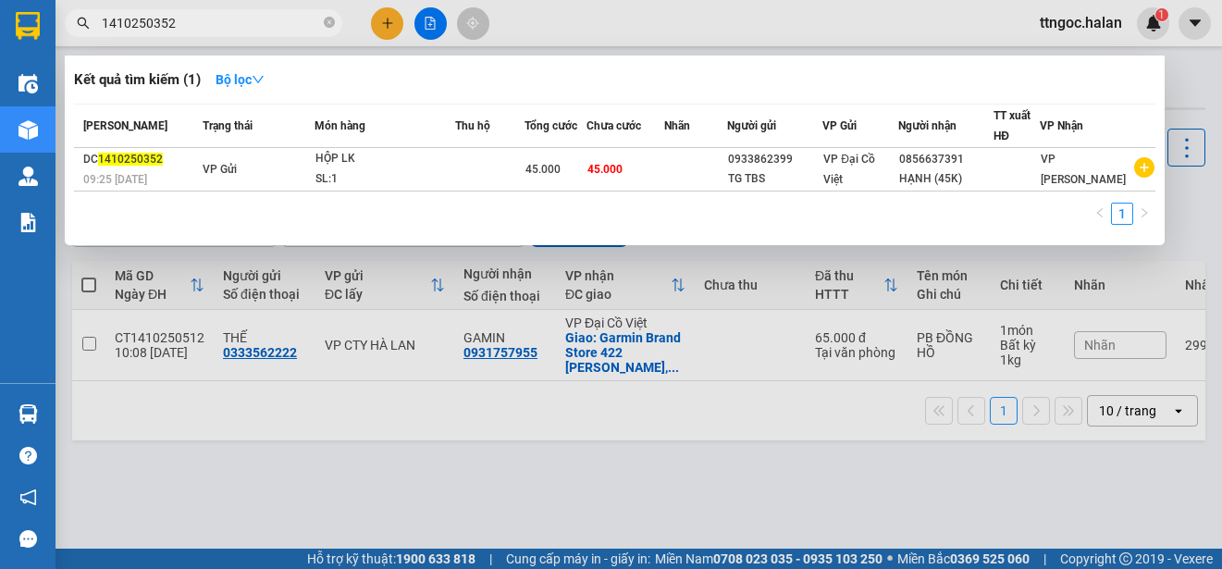
drag, startPoint x: 190, startPoint y: 24, endPoint x: 152, endPoint y: 20, distance: 38.1
click at [152, 20] on input "1410250352" at bounding box center [211, 23] width 218 height 20
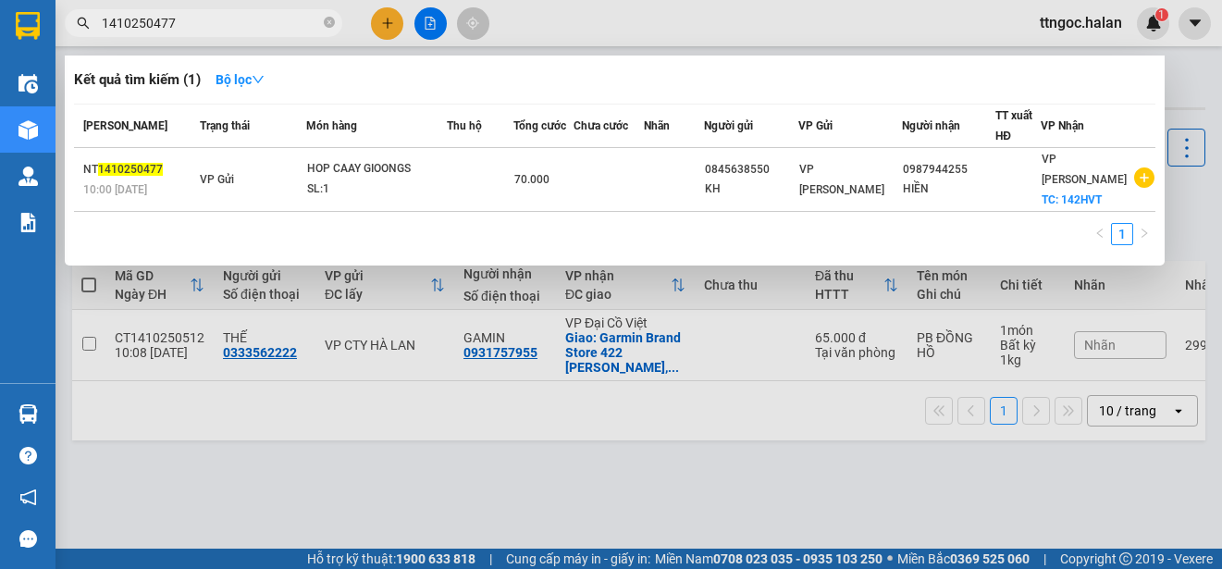
click at [116, 19] on input "1410250477" at bounding box center [211, 23] width 218 height 20
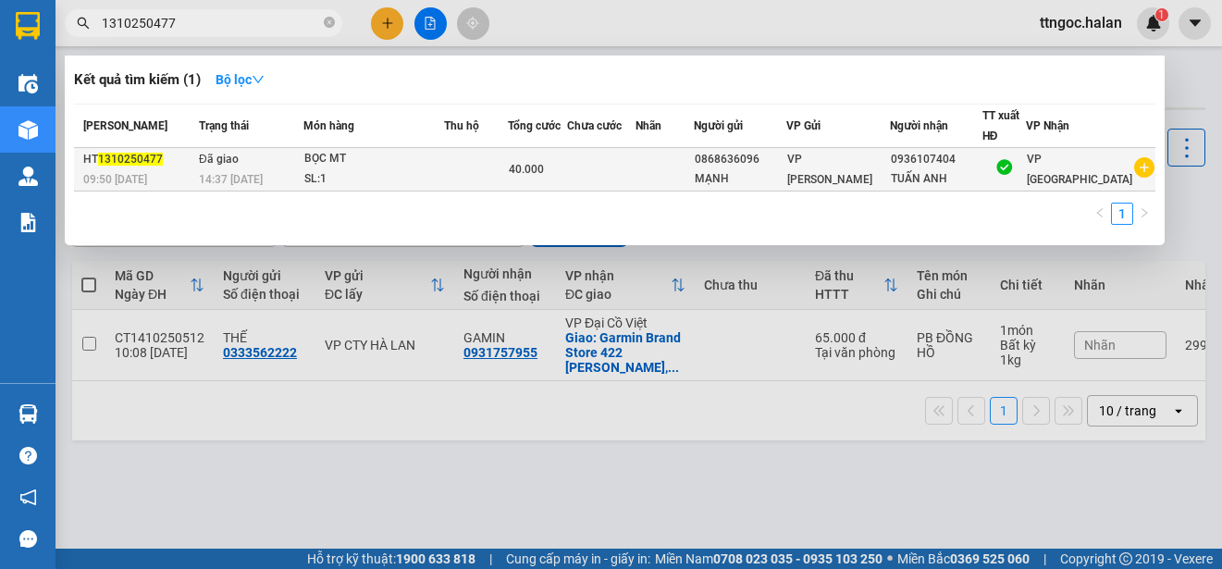
type input "1310250477"
click at [137, 173] on span "09:50 - 13/10" at bounding box center [115, 179] width 64 height 13
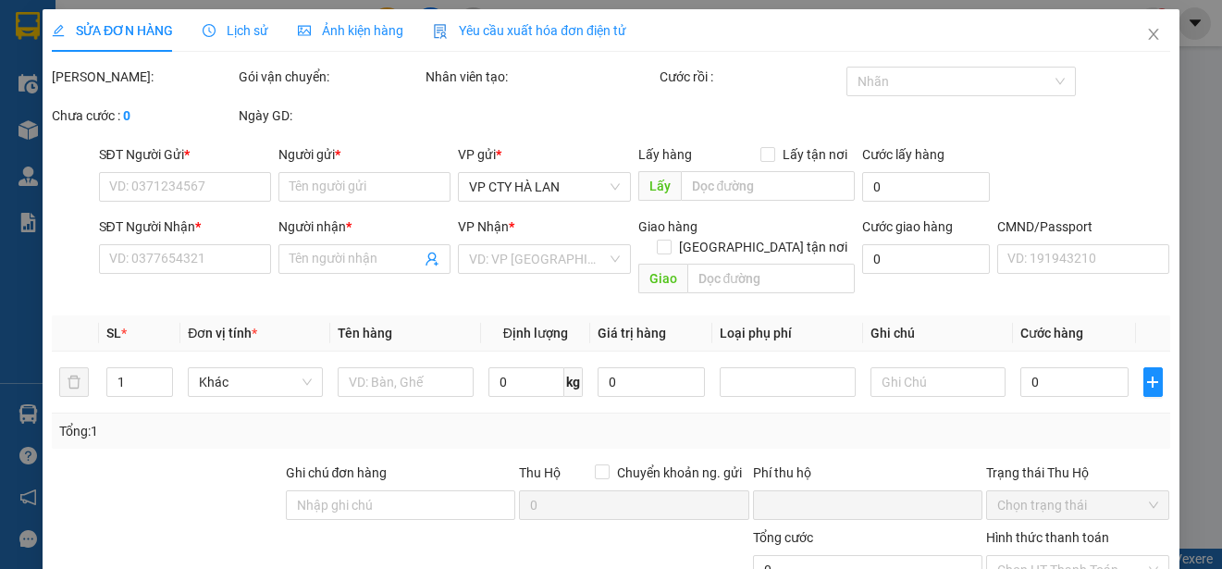
type input "0868636096"
type input "MẠNH"
type input "0936107404"
type input "TUẤN ANH"
type input "0"
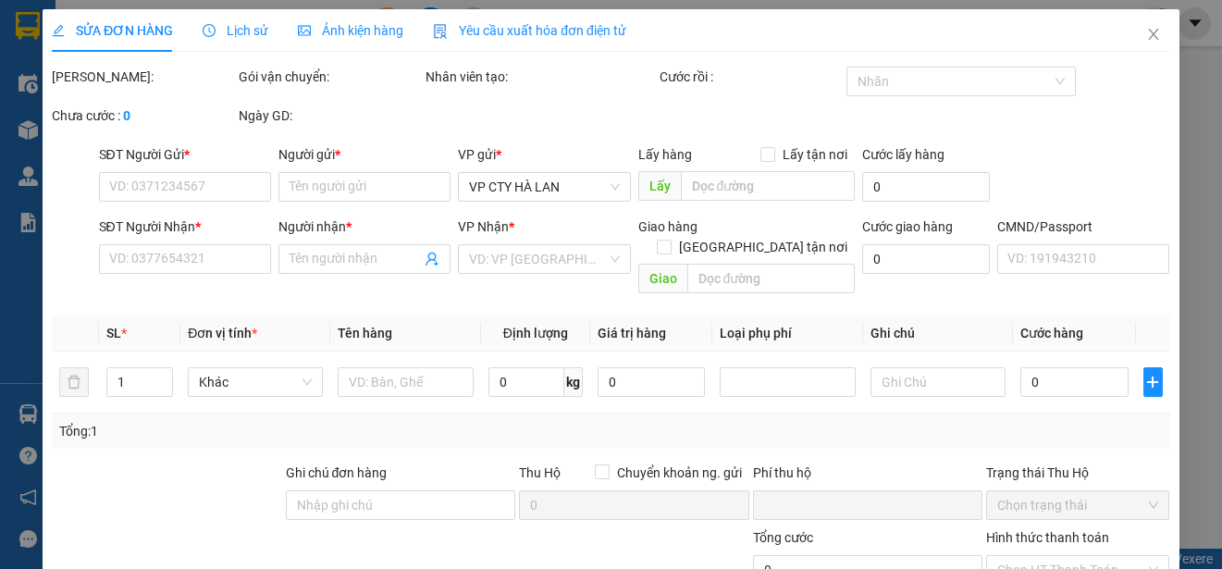
type input "40.000"
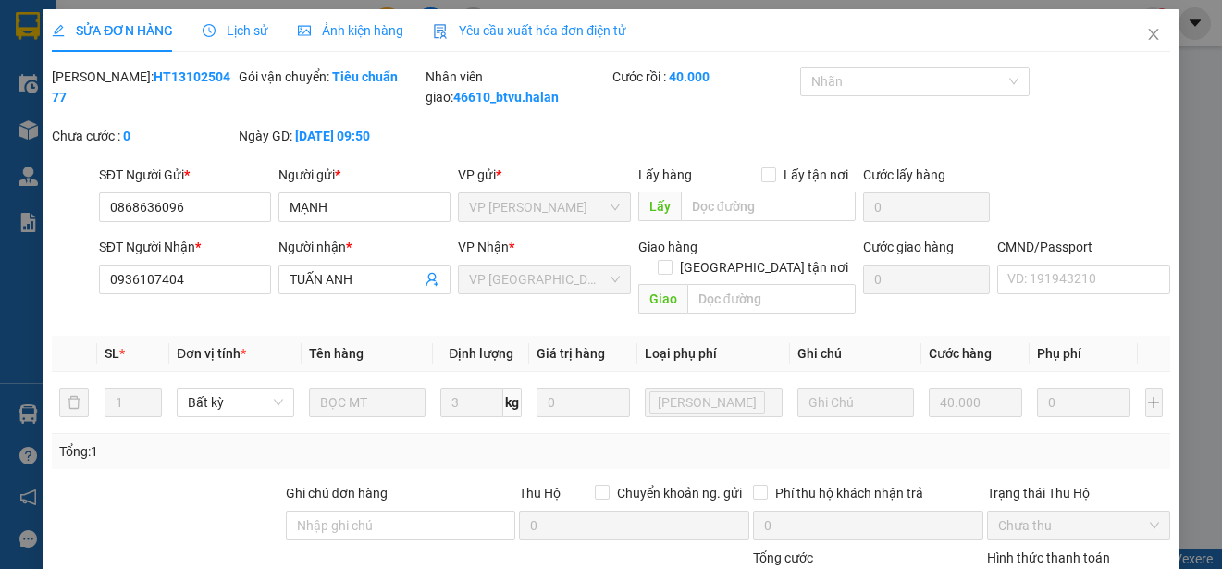
click at [603, 37] on span "Yêu cầu xuất hóa đơn điện tử" at bounding box center [529, 30] width 193 height 15
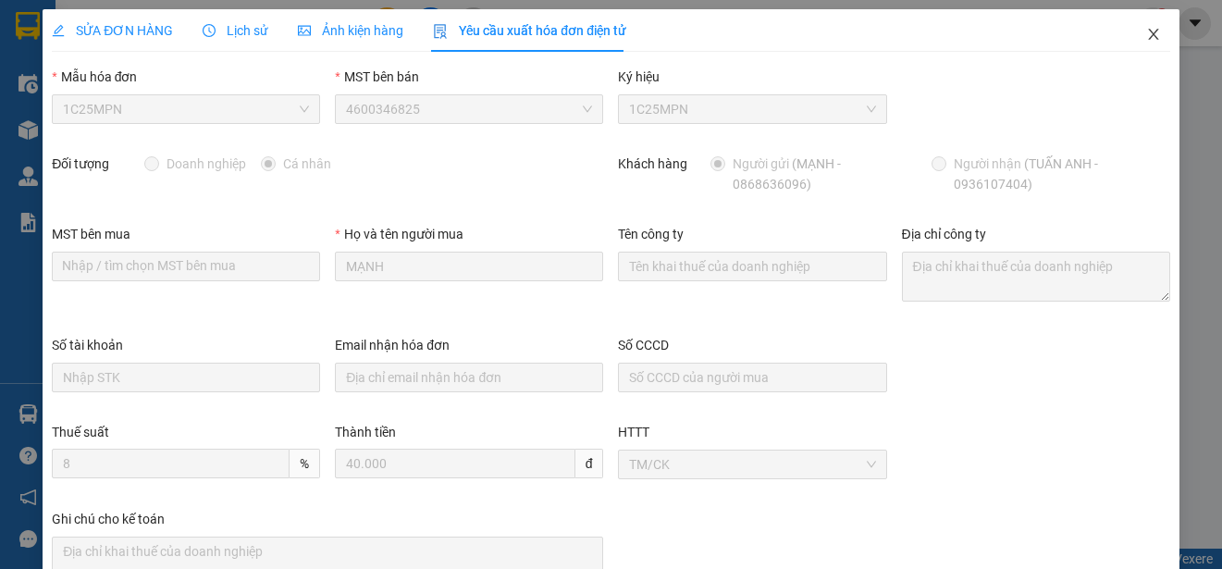
click at [1144, 27] on span "Close" at bounding box center [1154, 35] width 52 height 52
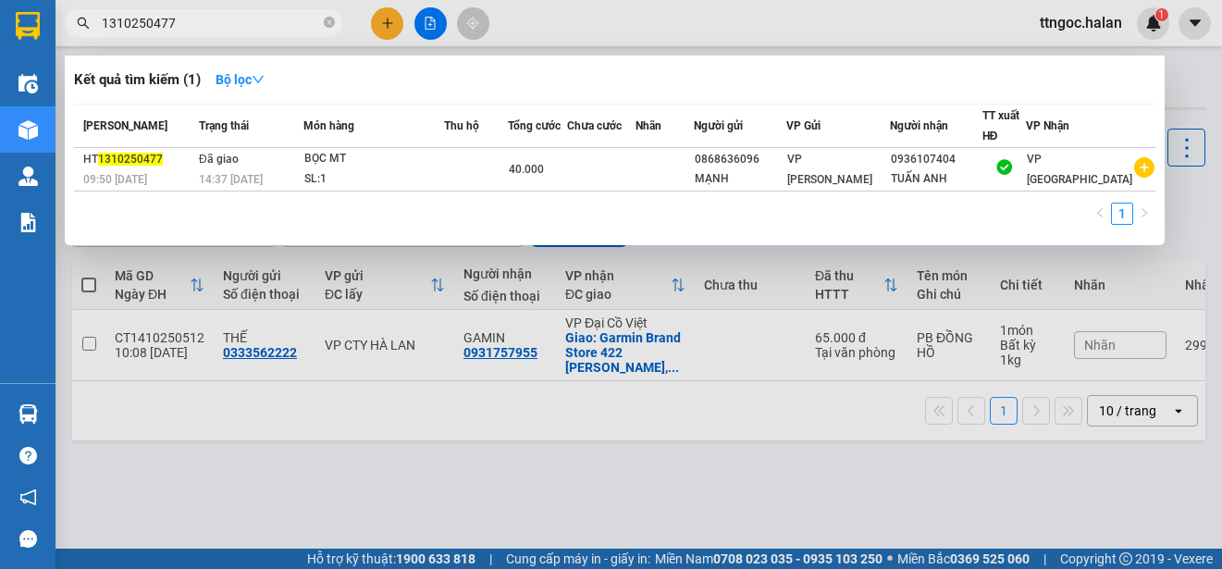
drag, startPoint x: 174, startPoint y: 29, endPoint x: 149, endPoint y: 19, distance: 27.0
click at [149, 19] on input "1310250477" at bounding box center [211, 23] width 218 height 20
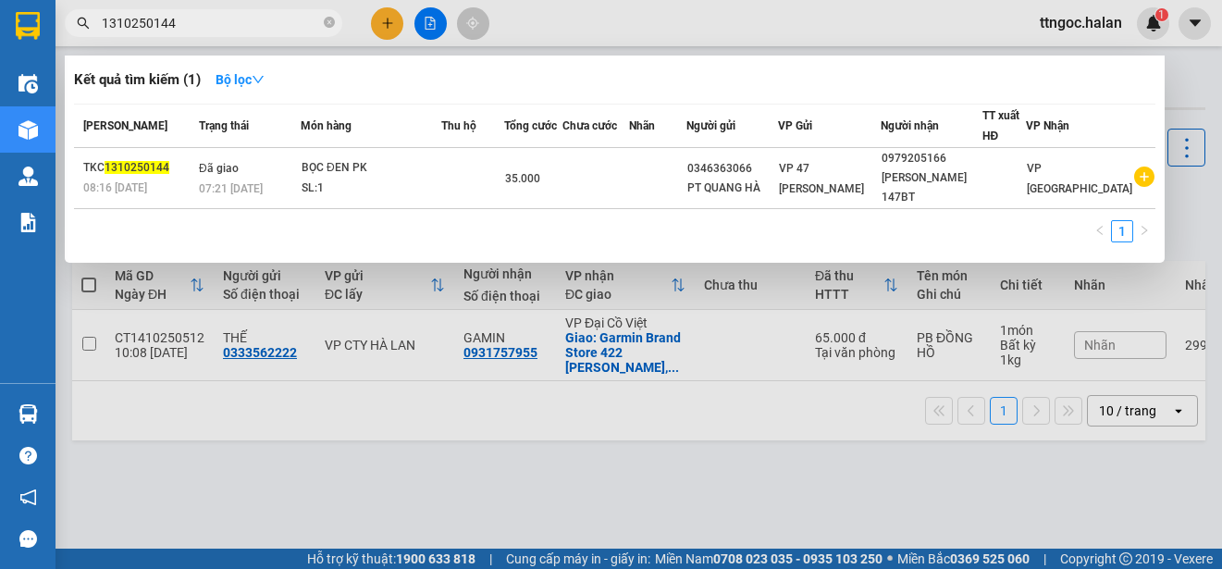
click at [116, 20] on input "1310250144" at bounding box center [211, 23] width 218 height 20
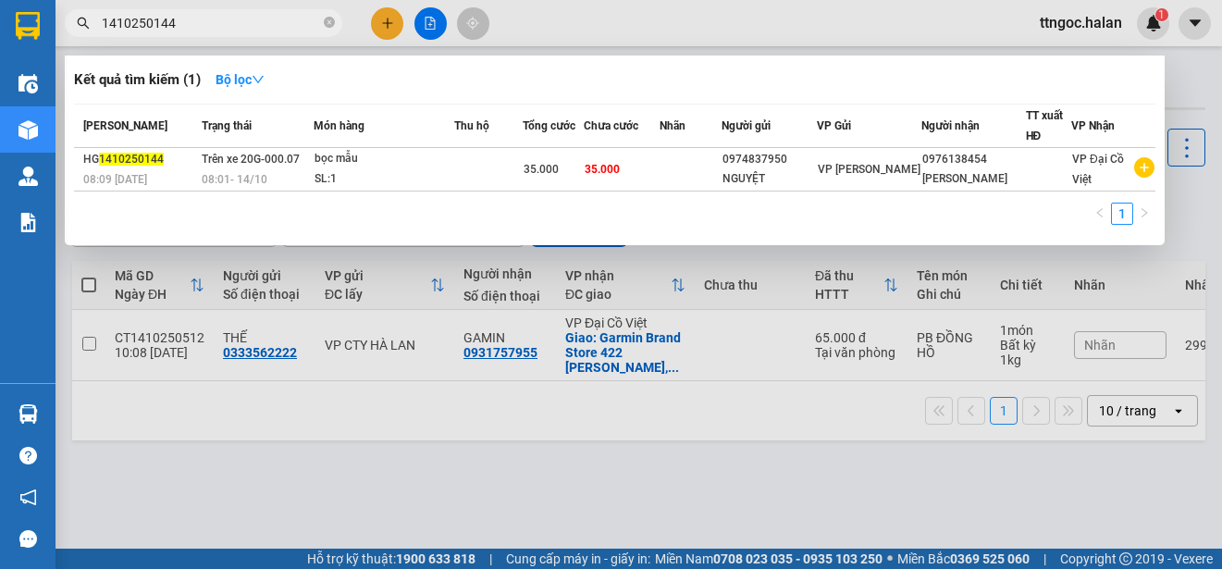
type input "1410250144"
